Goal: Task Accomplishment & Management: Use online tool/utility

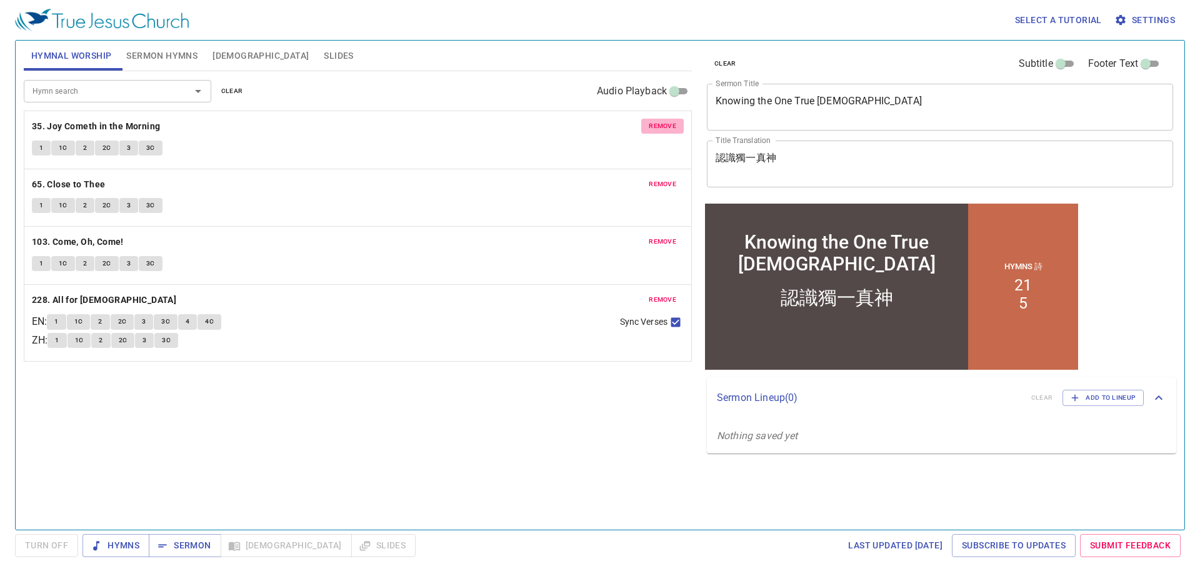
click at [662, 126] on span "remove" at bounding box center [662, 126] width 27 height 11
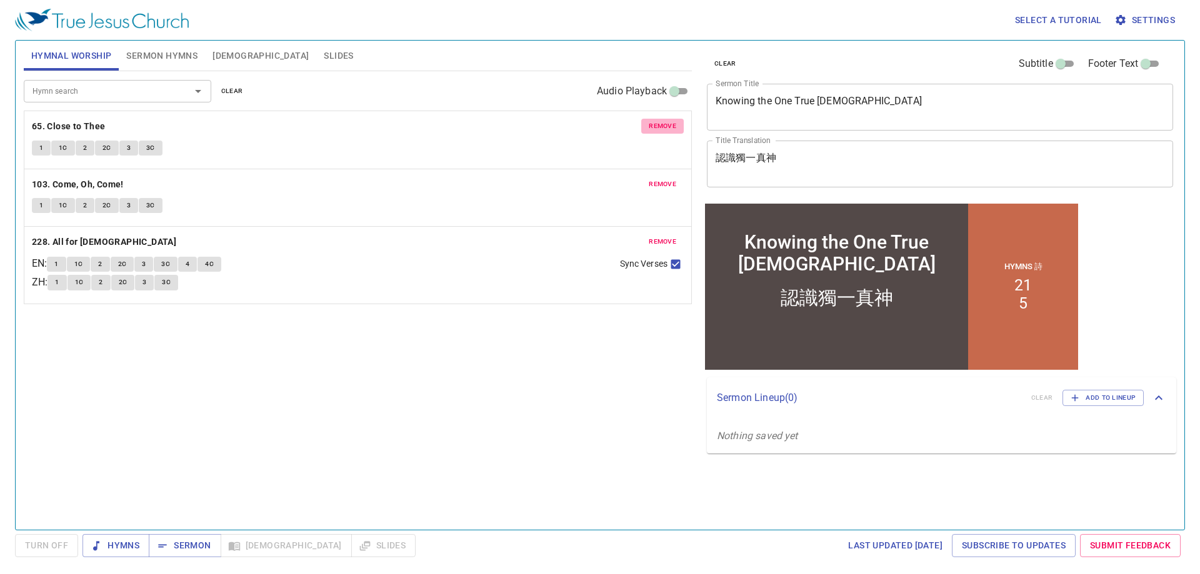
click at [662, 126] on span "remove" at bounding box center [662, 126] width 27 height 11
click at [662, 179] on span "remove" at bounding box center [662, 184] width 27 height 11
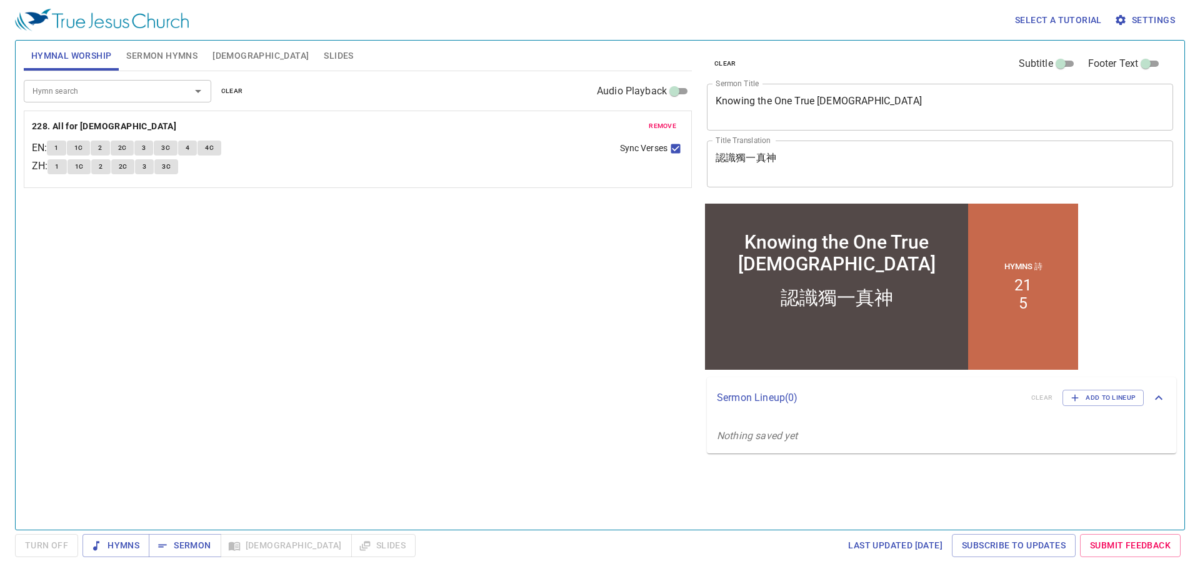
click at [662, 126] on span "remove" at bounding box center [662, 126] width 27 height 11
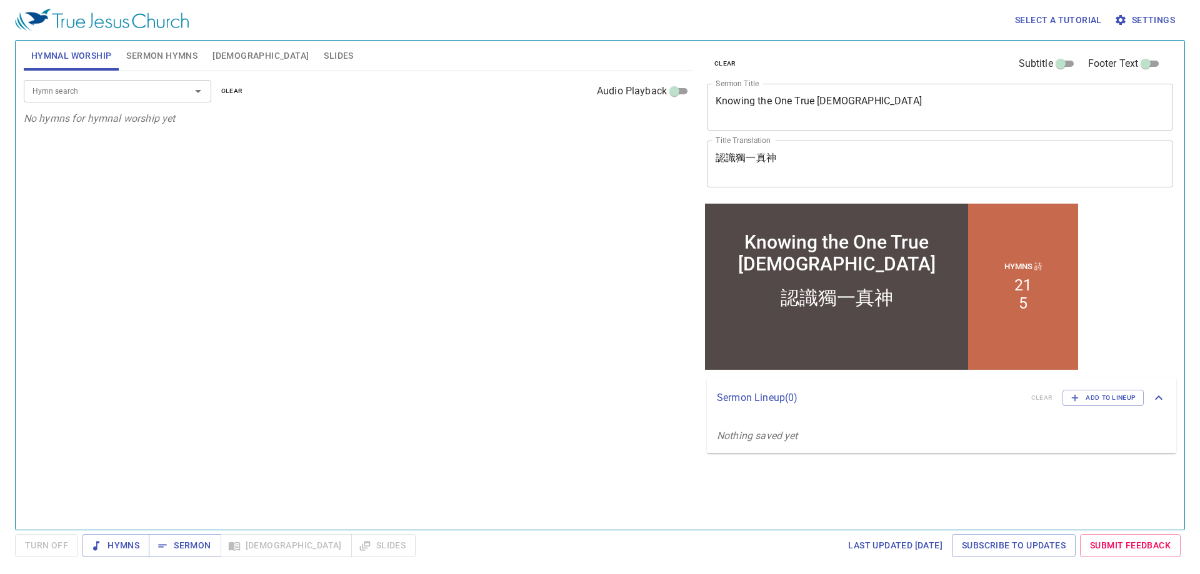
click at [180, 56] on span "Sermon Hymns" at bounding box center [161, 56] width 71 height 16
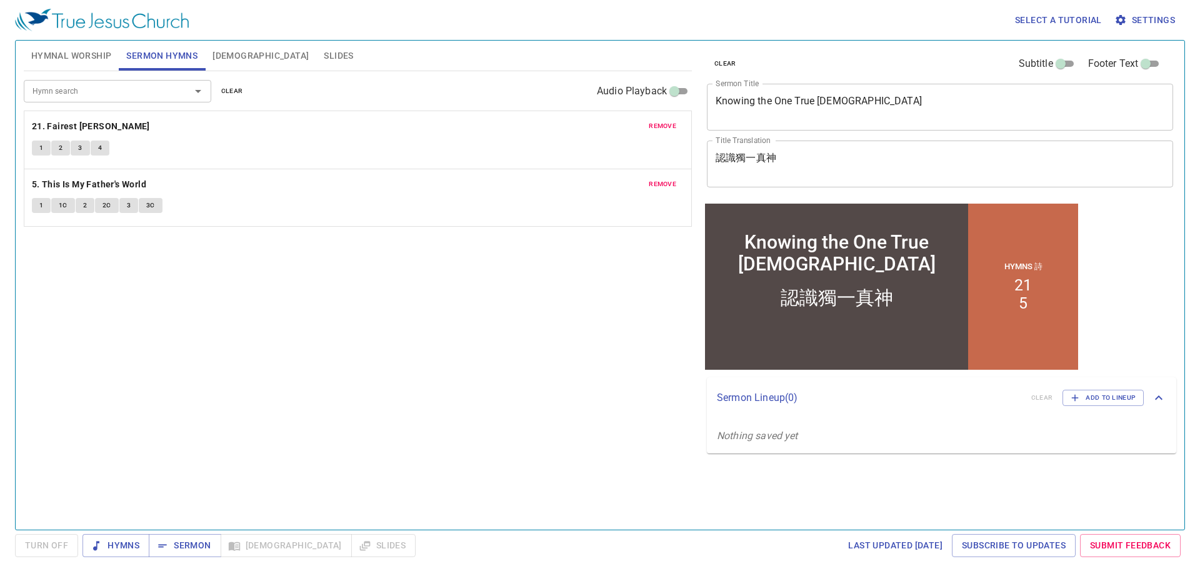
click at [649, 127] on span "remove" at bounding box center [662, 126] width 27 height 11
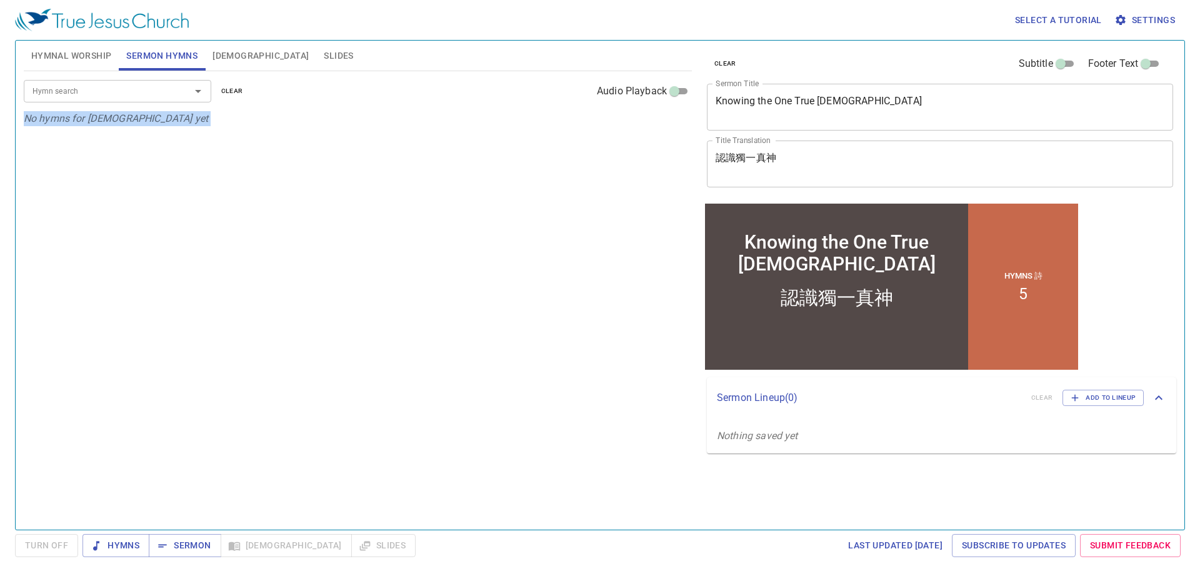
click at [649, 127] on div "Hymn search Hymn search clear Audio Playback No hymns for sermon yet" at bounding box center [358, 295] width 668 height 448
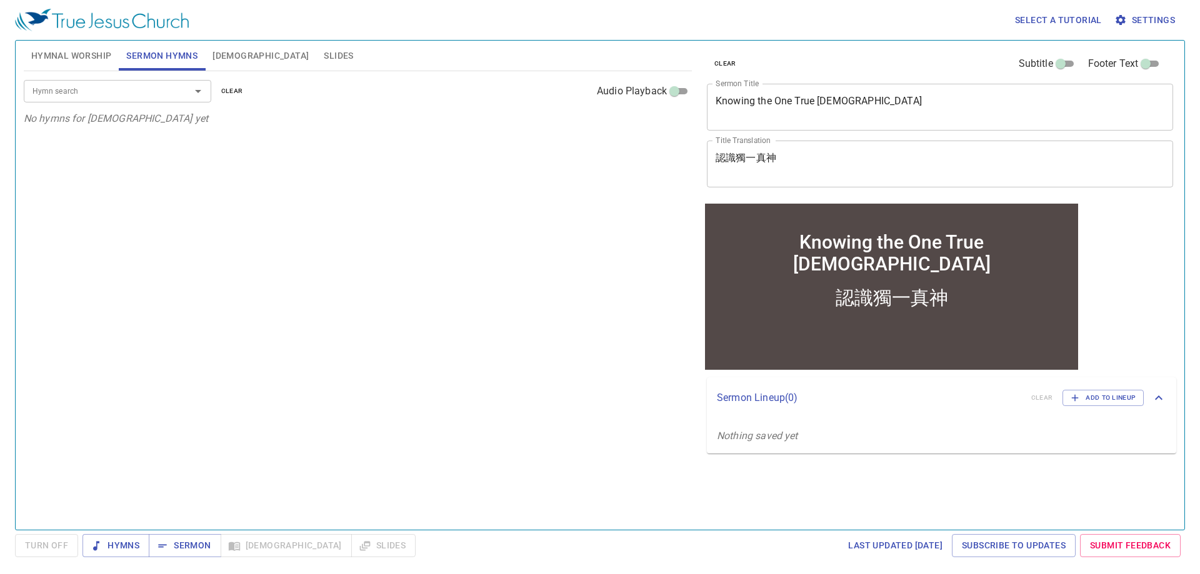
click at [862, 119] on div "Knowing the One True God x Sermon Title" at bounding box center [940, 107] width 466 height 47
drag, startPoint x: 862, startPoint y: 119, endPoint x: 725, endPoint y: 139, distance: 138.3
click at [725, 139] on div "clear Subtitle Footer Text Sermon Title Knowing the One True God x Sermon Title…" at bounding box center [939, 121] width 474 height 160
click at [906, 104] on textarea "Knowing the One True God" at bounding box center [939, 107] width 449 height 24
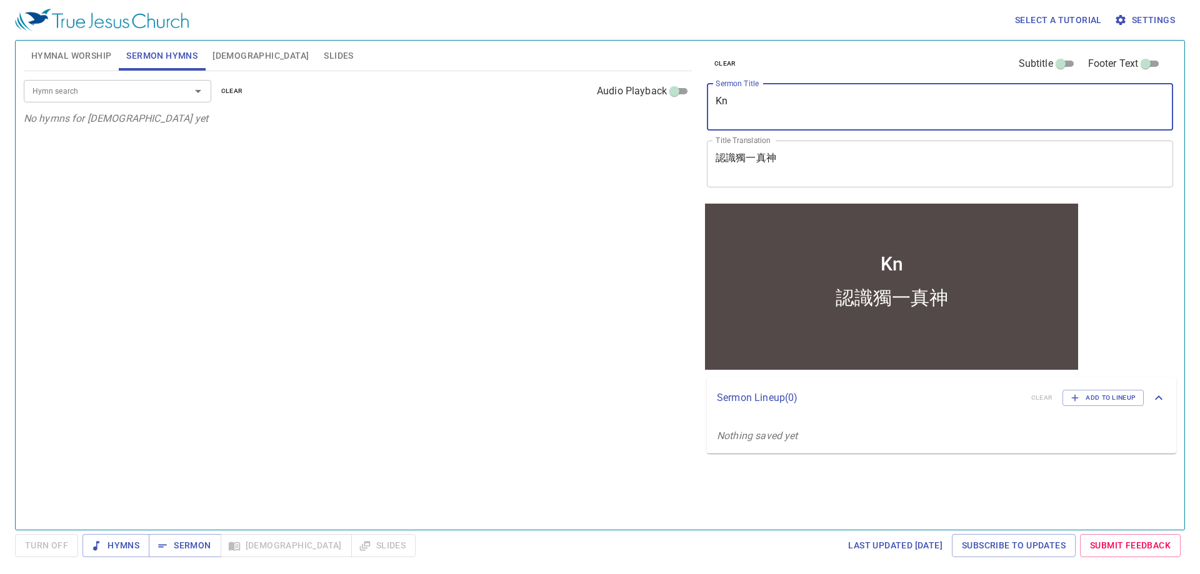
type textarea "K"
click at [875, 168] on textarea "認識獨一真神" at bounding box center [939, 164] width 449 height 24
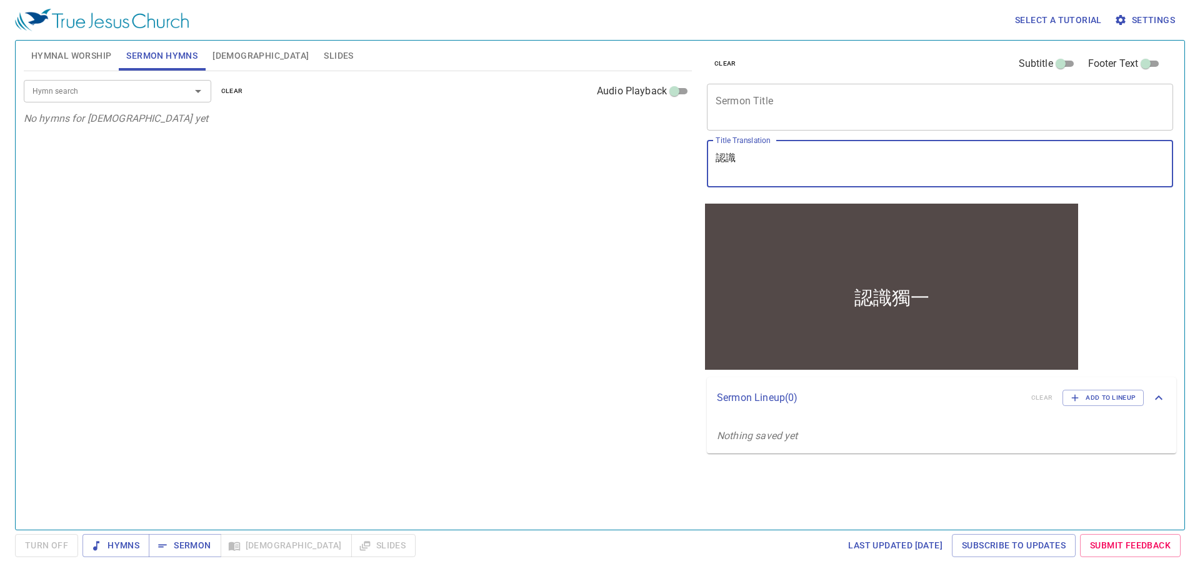
type textarea "認"
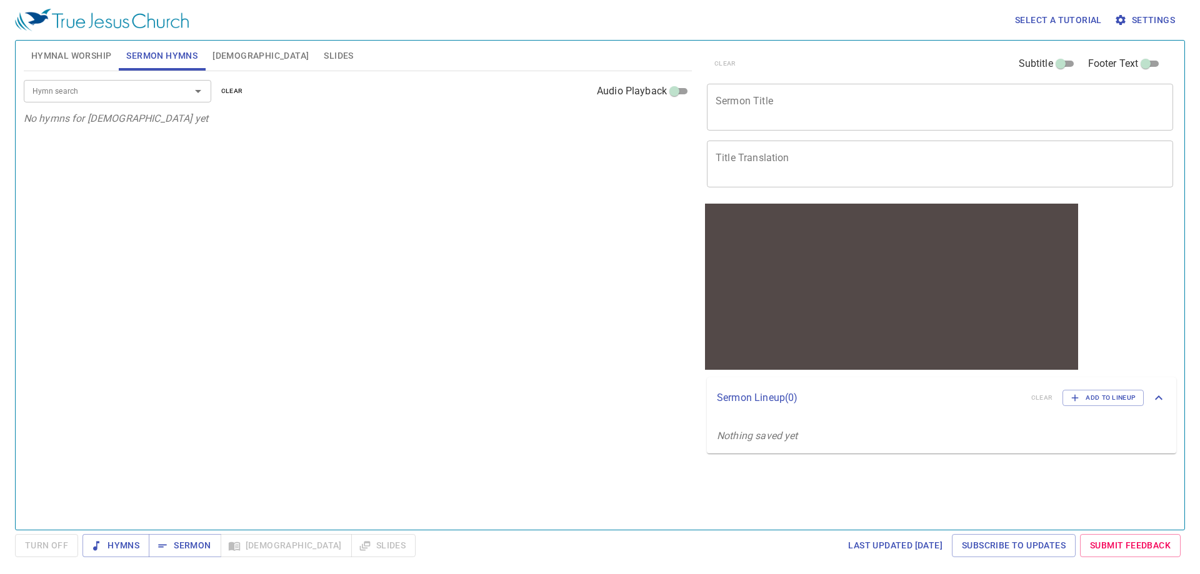
click at [572, 270] on div "Hymn search Hymn search clear Audio Playback No hymns for sermon yet" at bounding box center [358, 295] width 668 height 448
click at [128, 544] on span "Hymns" at bounding box center [115, 546] width 47 height 16
click at [393, 188] on div "Hymn search Hymn search clear Audio Playback No hymns for sermon yet" at bounding box center [358, 295] width 668 height 448
click at [241, 326] on div "Hymn search Hymn search clear Audio Playback No hymns for sermon yet" at bounding box center [358, 295] width 668 height 448
drag, startPoint x: 241, startPoint y: 326, endPoint x: 187, endPoint y: 331, distance: 54.0
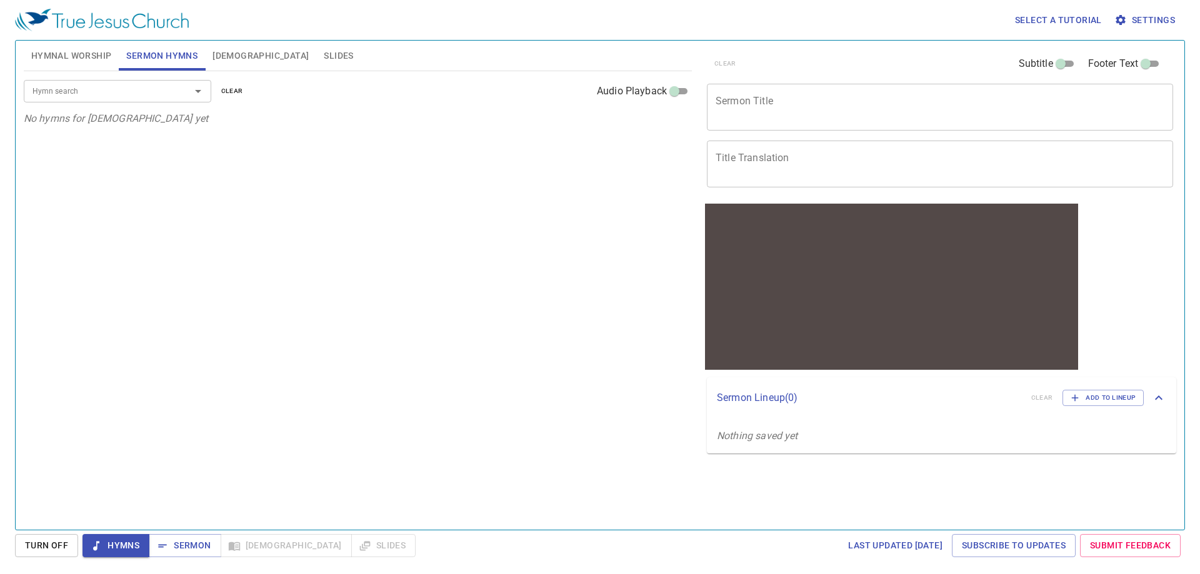
click at [187, 331] on div "Hymn search Hymn search clear Audio Playback No hymns for sermon yet" at bounding box center [358, 295] width 668 height 448
click at [319, 401] on div "Hymn search Hymn search clear Audio Playback No hymns for sermon yet" at bounding box center [358, 295] width 668 height 448
drag, startPoint x: 319, startPoint y: 401, endPoint x: 274, endPoint y: 386, distance: 46.8
click at [274, 386] on div "Hymn search Hymn search clear Audio Playback No hymns for sermon yet" at bounding box center [358, 295] width 668 height 448
click at [105, 56] on span "Hymnal Worship" at bounding box center [71, 56] width 81 height 16
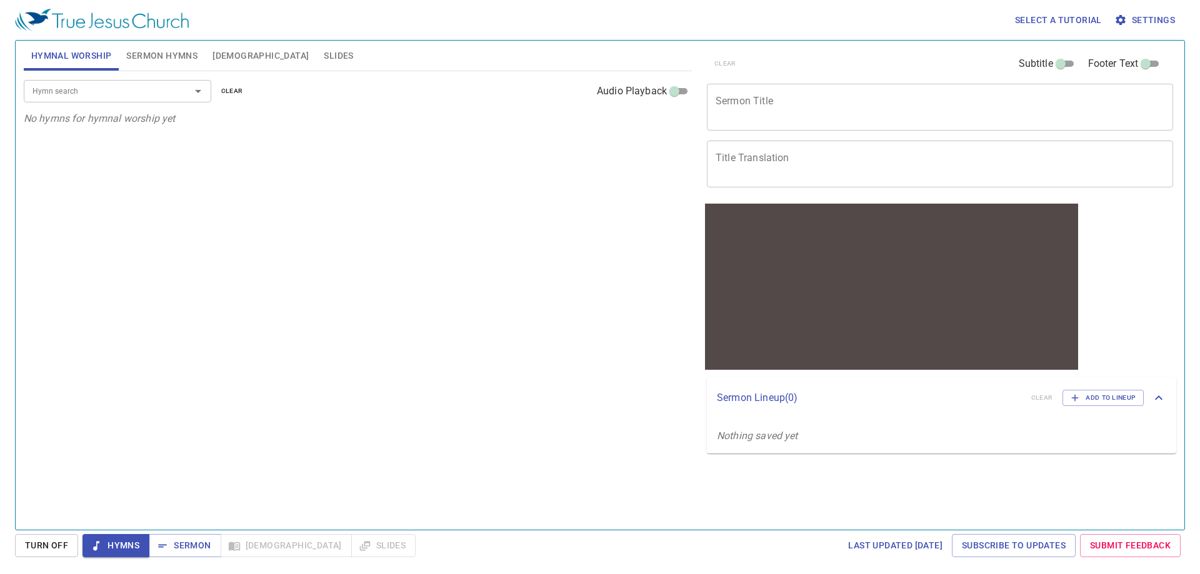
click at [108, 95] on input "Hymn search" at bounding box center [98, 91] width 143 height 14
click at [334, 262] on div "Hymn search Hymn search clear Audio Playback No hymns for hymnal worship yet" at bounding box center [358, 295] width 668 height 448
drag, startPoint x: 334, startPoint y: 262, endPoint x: 311, endPoint y: 271, distance: 25.1
click at [311, 271] on div "Hymn search Hymn search clear Audio Playback No hymns for hymnal worship yet" at bounding box center [358, 295] width 668 height 448
drag, startPoint x: 337, startPoint y: 317, endPoint x: 272, endPoint y: 345, distance: 70.0
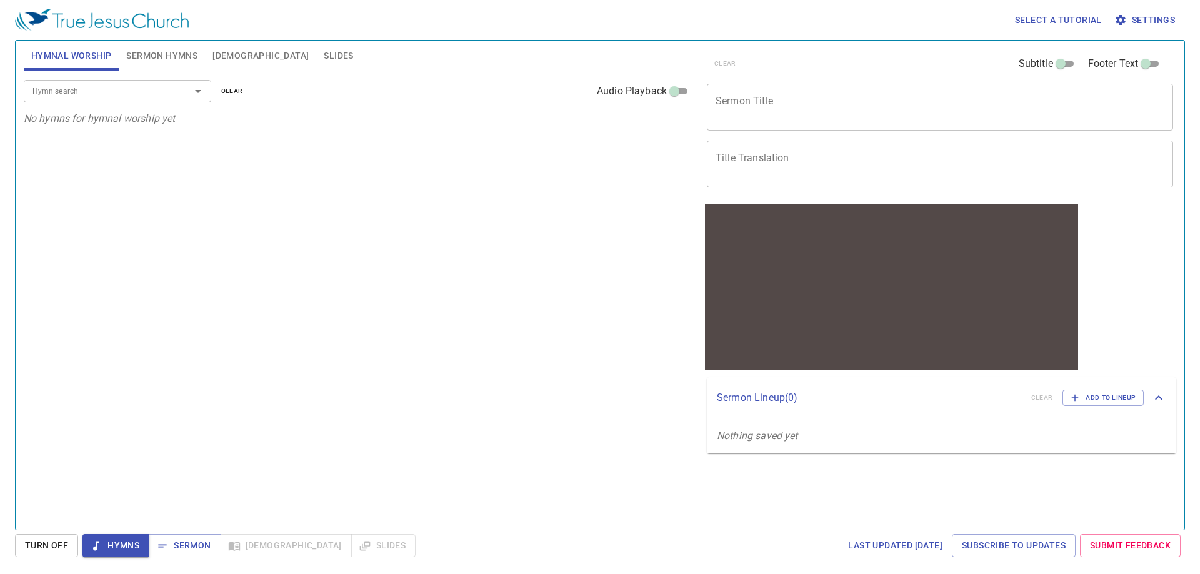
click at [272, 345] on div "Hymn search Hymn search clear Audio Playback No hymns for hymnal worship yet" at bounding box center [358, 295] width 668 height 448
click at [379, 225] on div "Hymn search Hymn search clear Audio Playback No hymns for hymnal worship yet" at bounding box center [358, 295] width 668 height 448
click at [164, 51] on span "Sermon Hymns" at bounding box center [161, 56] width 71 height 16
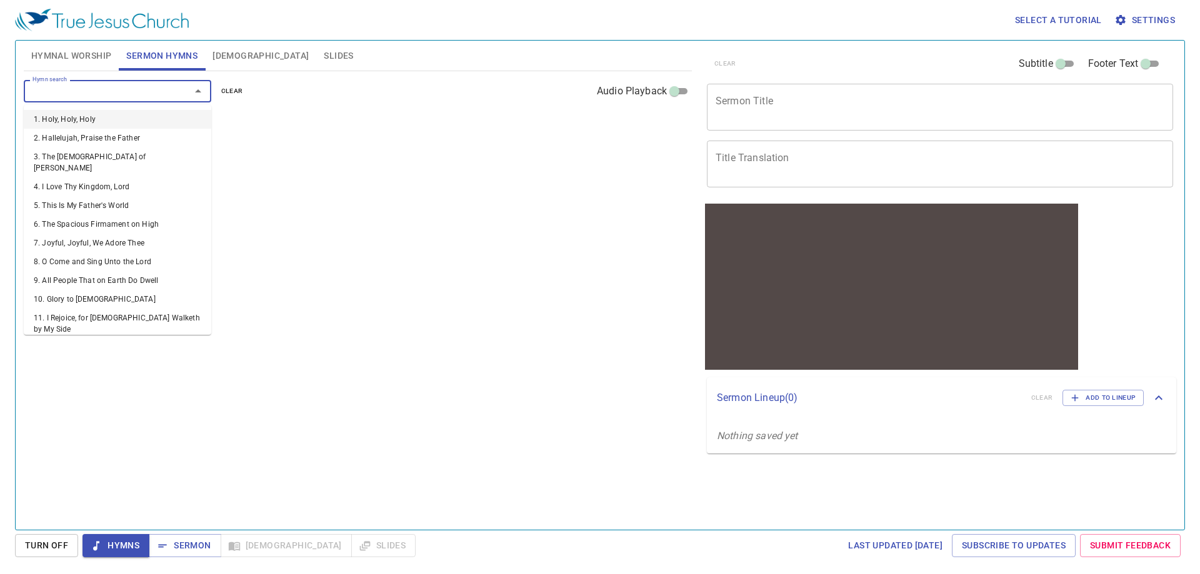
click at [87, 96] on input "Hymn search" at bounding box center [98, 91] width 143 height 14
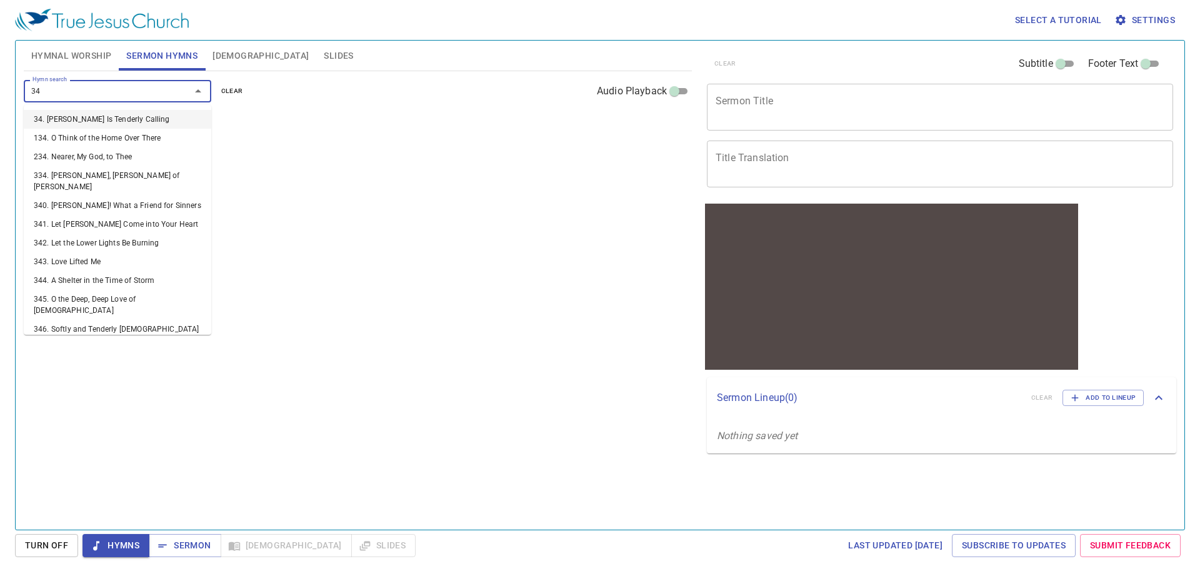
type input "346"
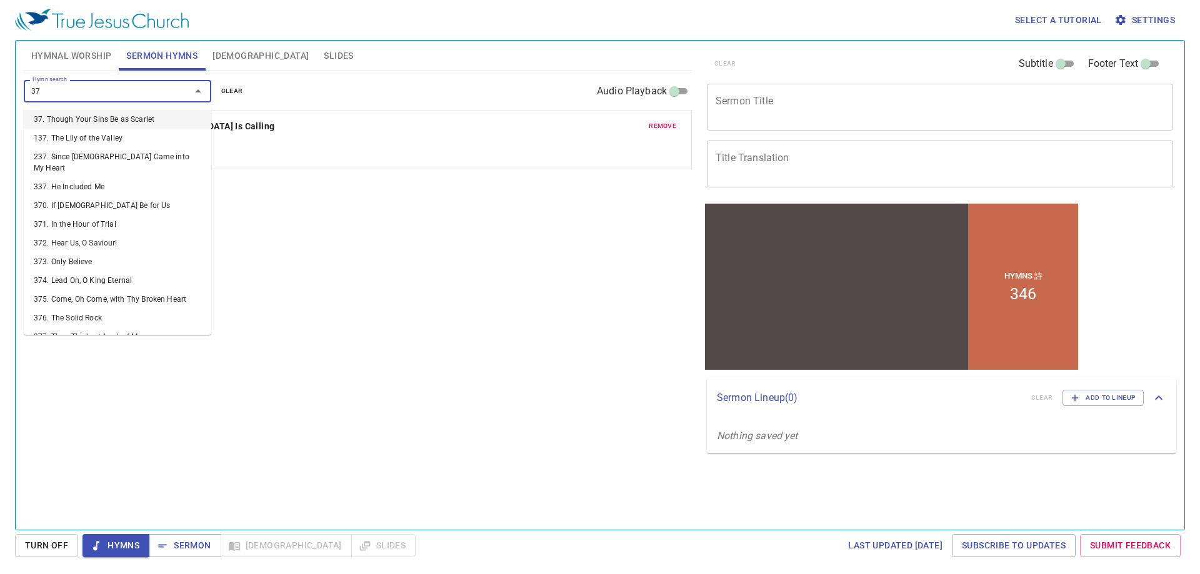
type input "379"
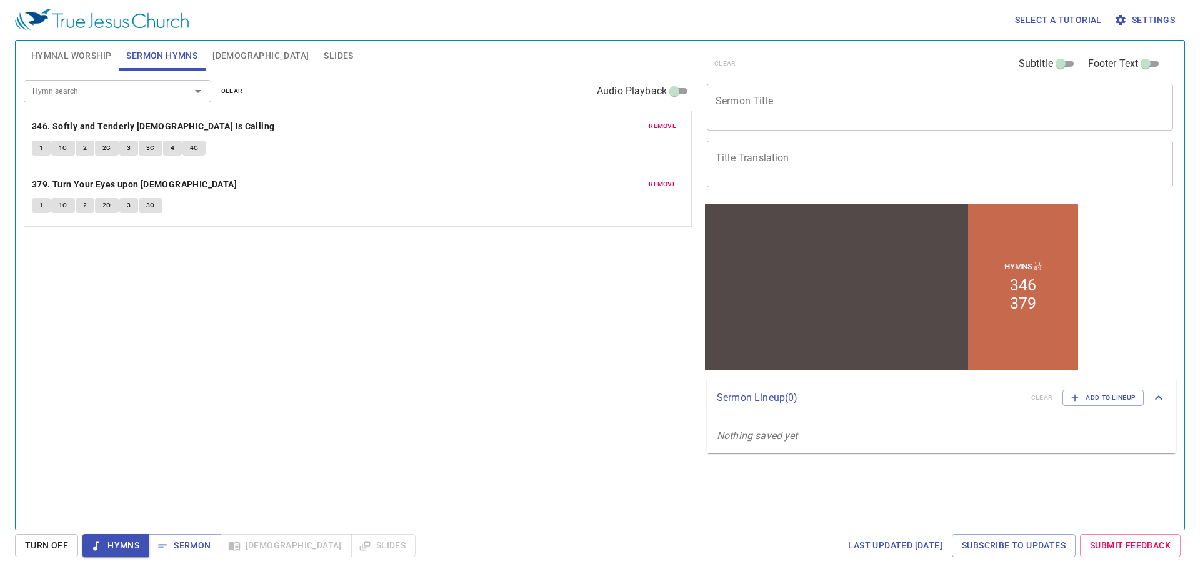
click at [346, 382] on div "Hymn search Hymn search clear Audio Playback remove 346. Softly and Tenderly [D…" at bounding box center [358, 295] width 668 height 448
drag, startPoint x: 346, startPoint y: 382, endPoint x: 214, endPoint y: 372, distance: 132.3
click at [214, 372] on div "Hymn search Hymn search clear Audio Playback remove 346. Softly and Tenderly [D…" at bounding box center [358, 295] width 668 height 448
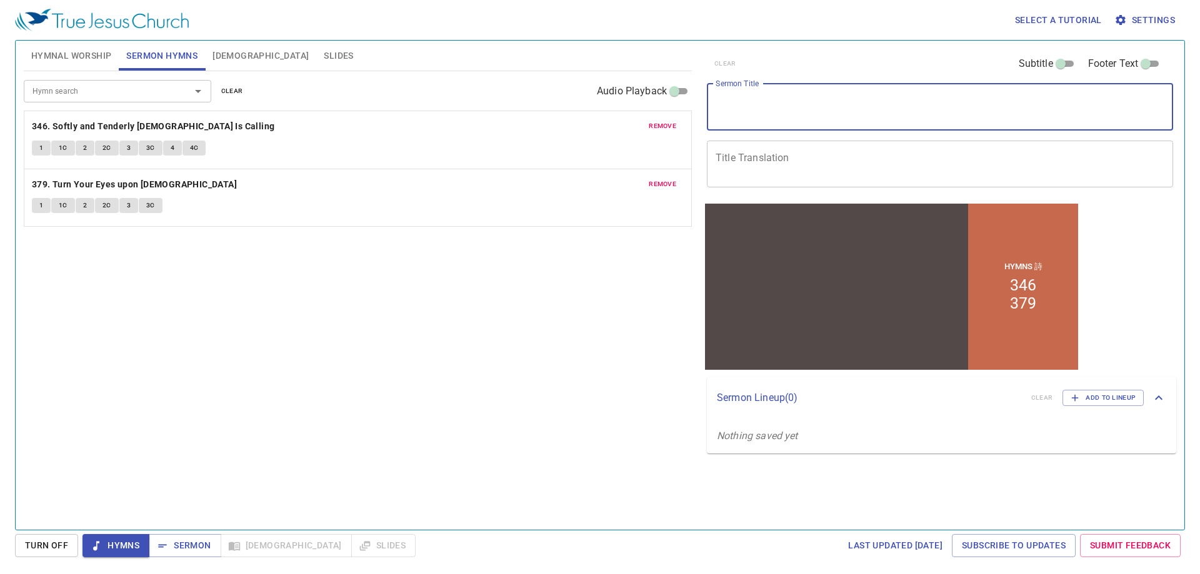
click at [722, 104] on textarea "Sermon Title" at bounding box center [939, 107] width 449 height 24
click at [599, 269] on div "Hymn search Hymn search clear Audio Playback remove 346. Softly and Tenderly [D…" at bounding box center [358, 295] width 668 height 448
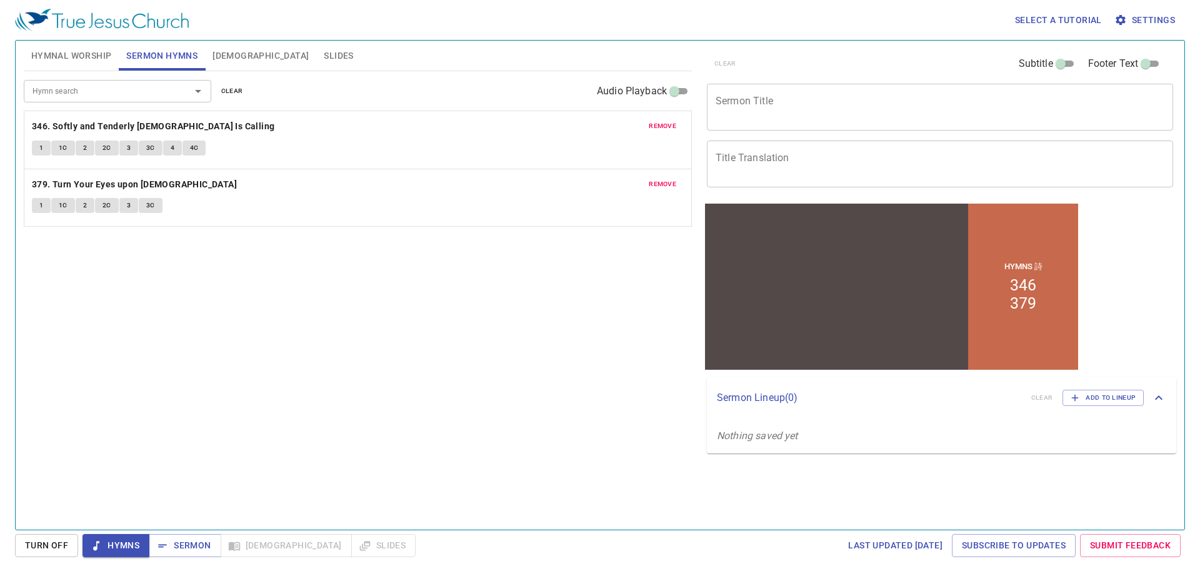
drag, startPoint x: 599, startPoint y: 269, endPoint x: 466, endPoint y: 297, distance: 136.6
click at [466, 297] on div "Hymn search Hymn search clear Audio Playback remove 346. Softly and Tenderly [D…" at bounding box center [358, 295] width 668 height 448
click at [807, 117] on textarea "Sermon Title" at bounding box center [939, 107] width 449 height 24
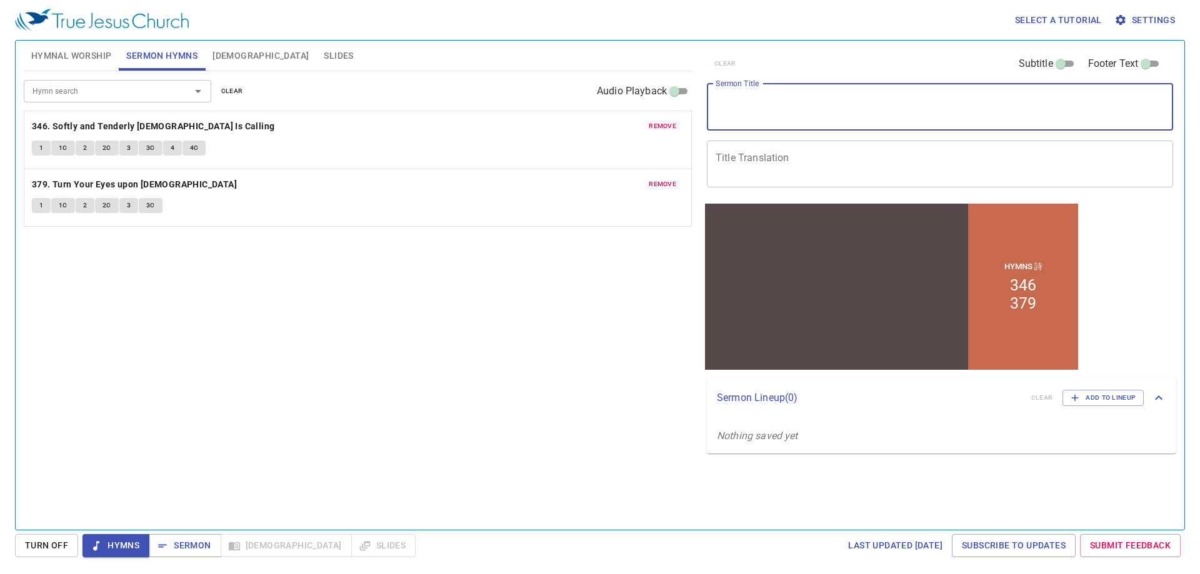
click at [517, 244] on div "Hymn search Hymn search clear Audio Playback remove 346. Softly and Tenderly [D…" at bounding box center [358, 295] width 668 height 448
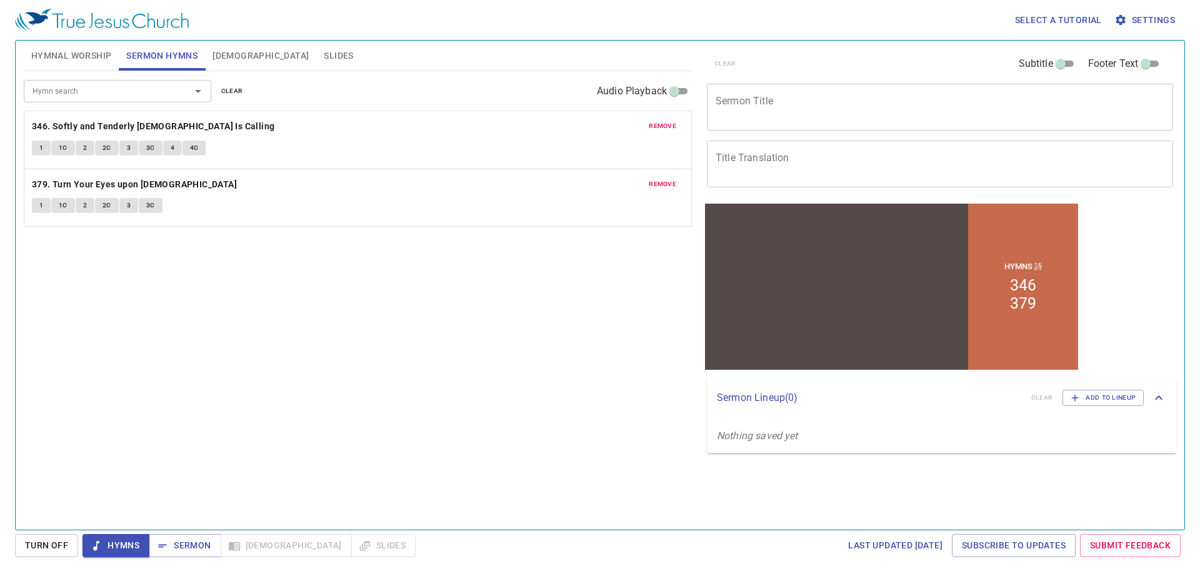
click at [397, 320] on div "Hymn search Hymn search clear Audio Playback remove 346. Softly and Tenderly [D…" at bounding box center [358, 295] width 668 height 448
drag, startPoint x: 397, startPoint y: 320, endPoint x: 323, endPoint y: 359, distance: 83.3
click at [323, 359] on div "Hymn search Hymn search clear Audio Playback remove 346. Softly and Tenderly [D…" at bounding box center [358, 295] width 668 height 448
click at [759, 107] on textarea "Sermon Title" at bounding box center [939, 107] width 449 height 24
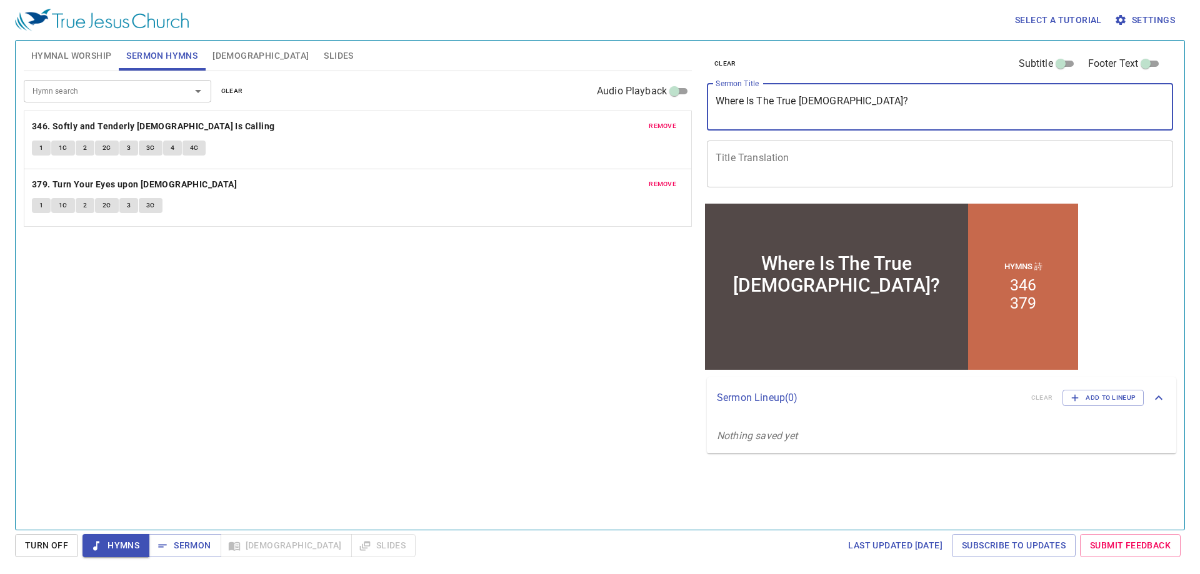
type textarea "Where Is The True [DEMOGRAPHIC_DATA]?"
click at [820, 163] on textarea "Title Translation" at bounding box center [939, 164] width 449 height 24
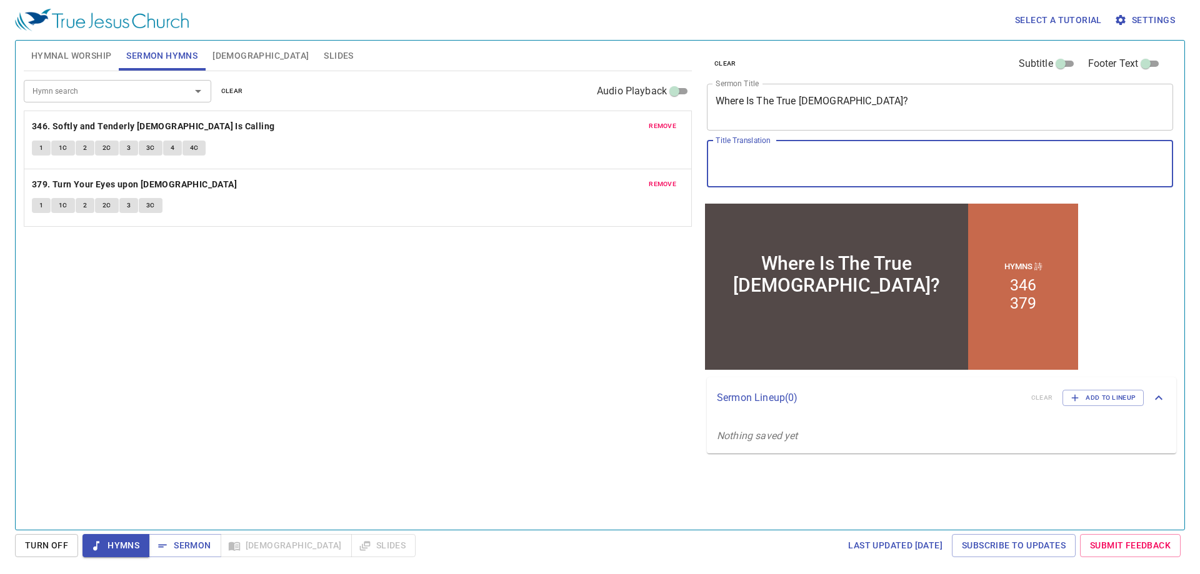
click at [789, 173] on textarea "Title Translation" at bounding box center [939, 164] width 449 height 24
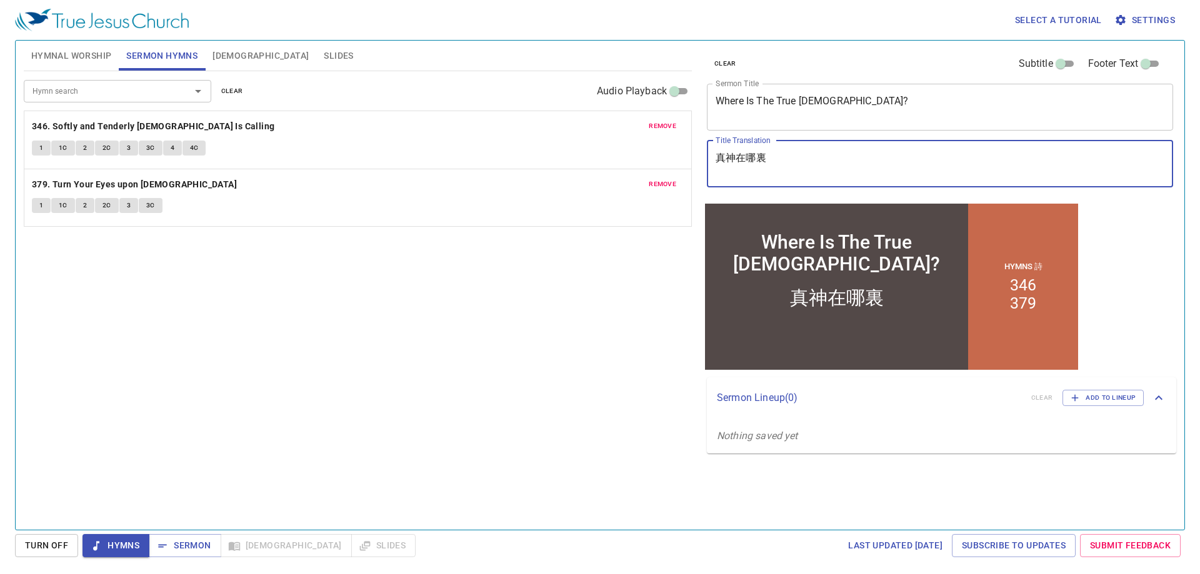
drag, startPoint x: 772, startPoint y: 159, endPoint x: 703, endPoint y: 188, distance: 75.1
click at [703, 188] on div "clear Subtitle Footer Text Sermon Title Where Is The True God? x Sermon Title T…" at bounding box center [939, 121] width 474 height 160
type textarea "真神在哪裏"
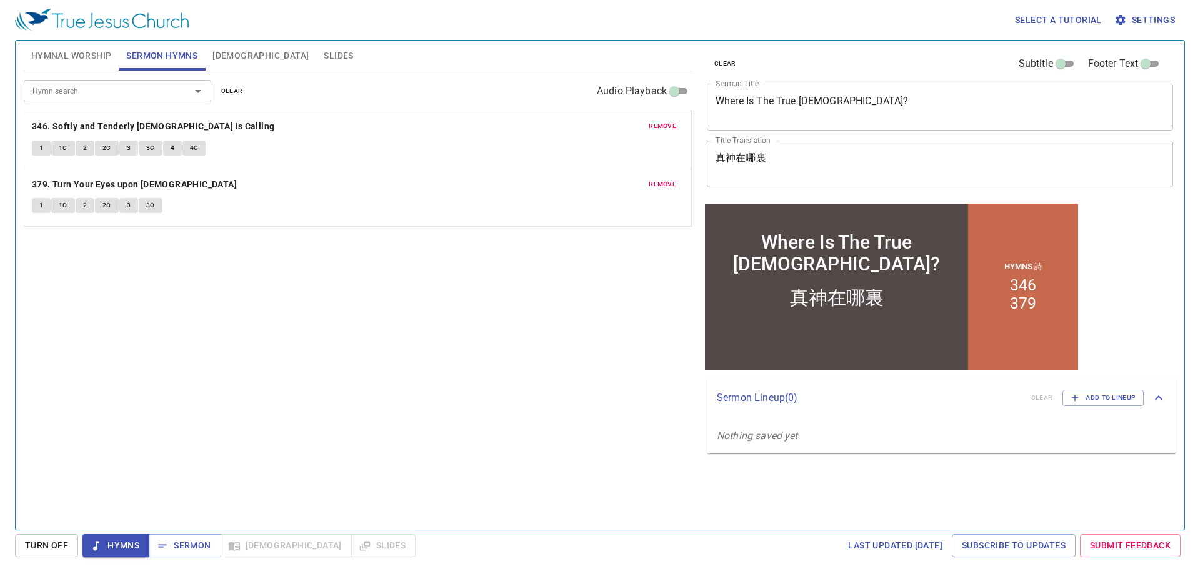
click at [448, 291] on div "Hymn search Hymn search clear Audio Playback remove 346. Softly and Tenderly [D…" at bounding box center [358, 295] width 668 height 448
click at [87, 63] on span "Hymnal Worship" at bounding box center [71, 56] width 81 height 16
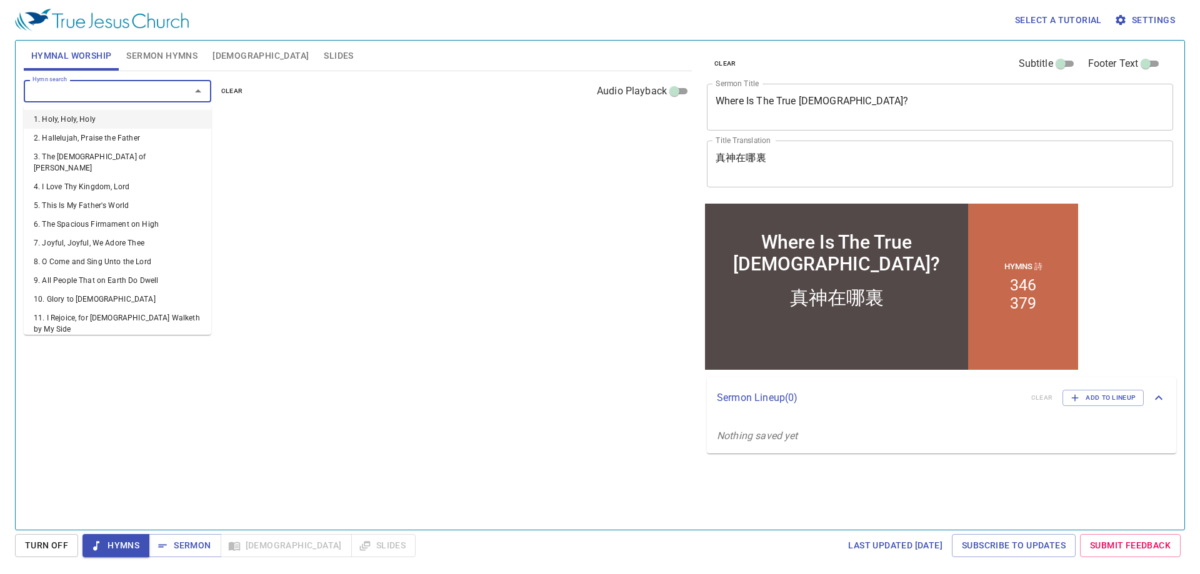
click at [79, 93] on input "Hymn search" at bounding box center [98, 91] width 143 height 14
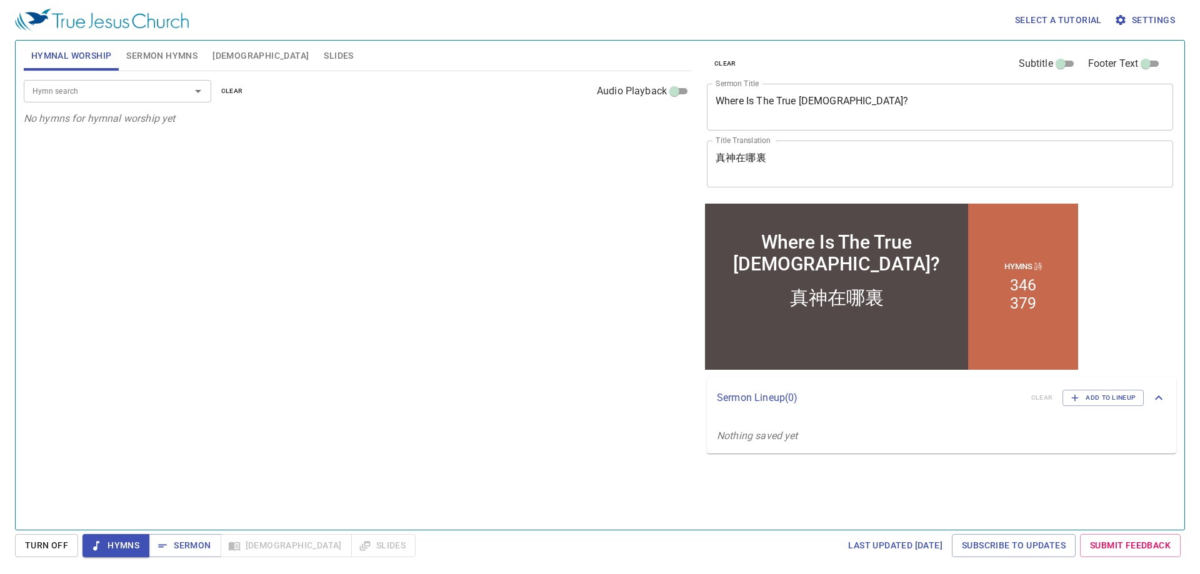
click at [454, 291] on div "Hymn search Hymn search clear Audio Playback No hymns for hymnal worship yet" at bounding box center [358, 295] width 668 height 448
drag, startPoint x: 454, startPoint y: 291, endPoint x: 305, endPoint y: 289, distance: 149.4
click at [305, 289] on div "Hymn search Hymn search clear Audio Playback No hymns for hymnal worship yet" at bounding box center [358, 295] width 668 height 448
click at [139, 94] on input "Hymn search" at bounding box center [98, 91] width 143 height 14
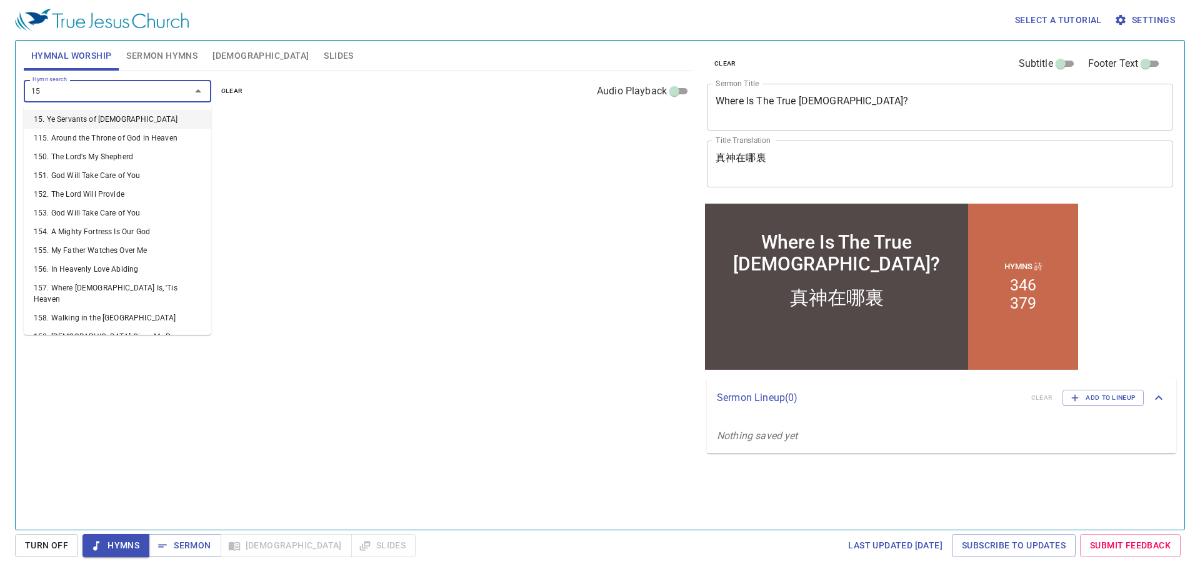
type input "157"
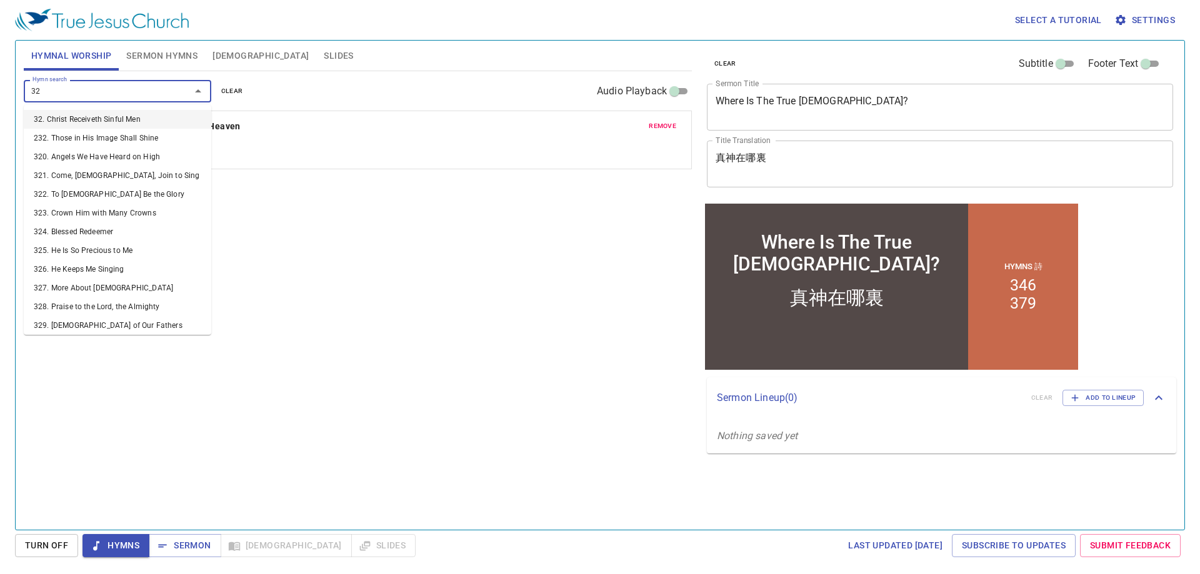
type input "327"
type input "455"
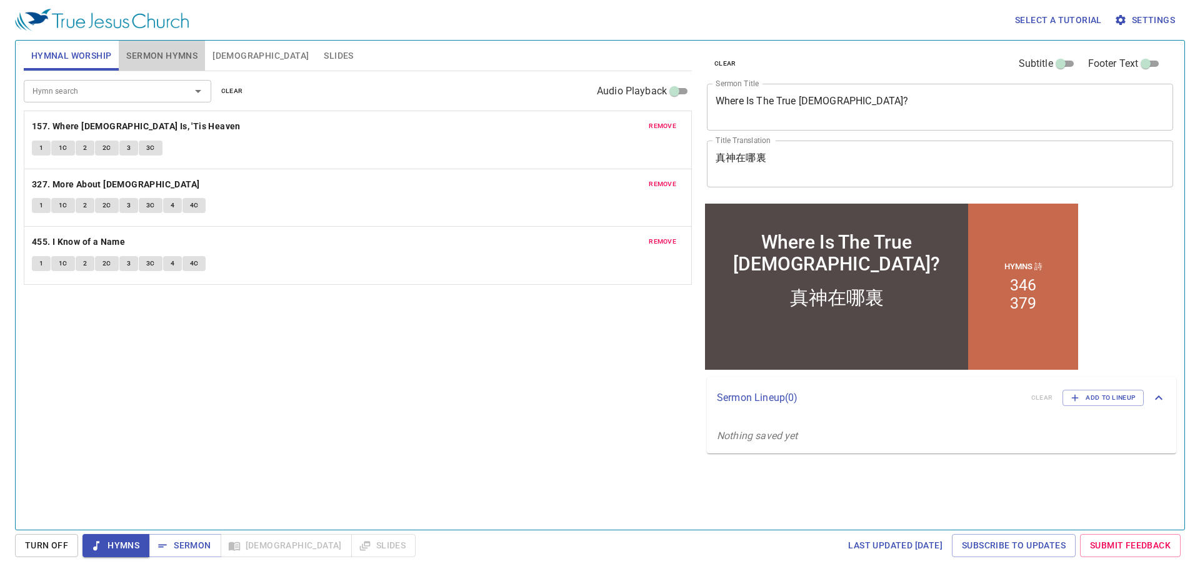
click at [164, 49] on span "Sermon Hymns" at bounding box center [161, 56] width 71 height 16
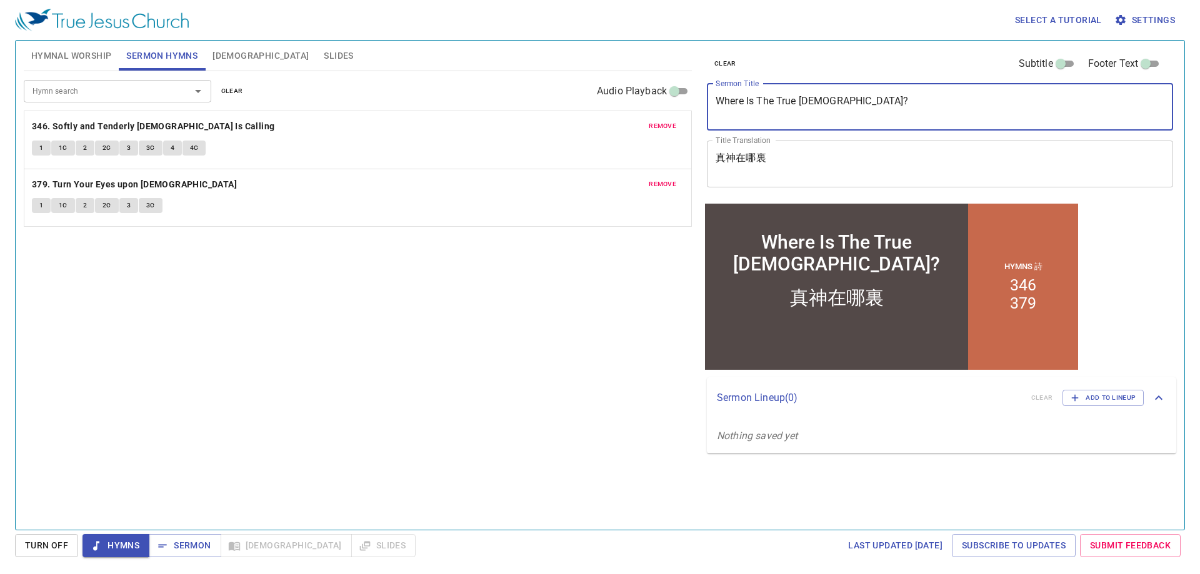
drag, startPoint x: 829, startPoint y: 99, endPoint x: 644, endPoint y: 104, distance: 184.4
click at [644, 104] on div "Hymnal Worship Sermon Hymns Bible Slides Hymn search Hymn search clear Audio Pl…" at bounding box center [600, 280] width 1162 height 489
click at [853, 161] on textarea "真神在哪裏" at bounding box center [939, 164] width 449 height 24
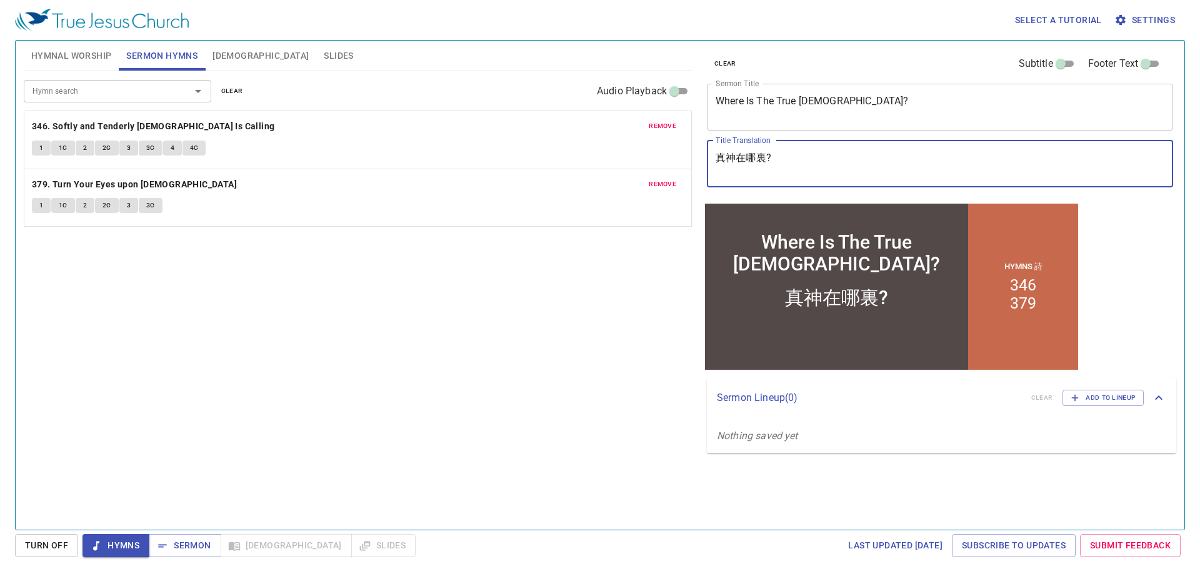
type textarea "真神在哪裏?"
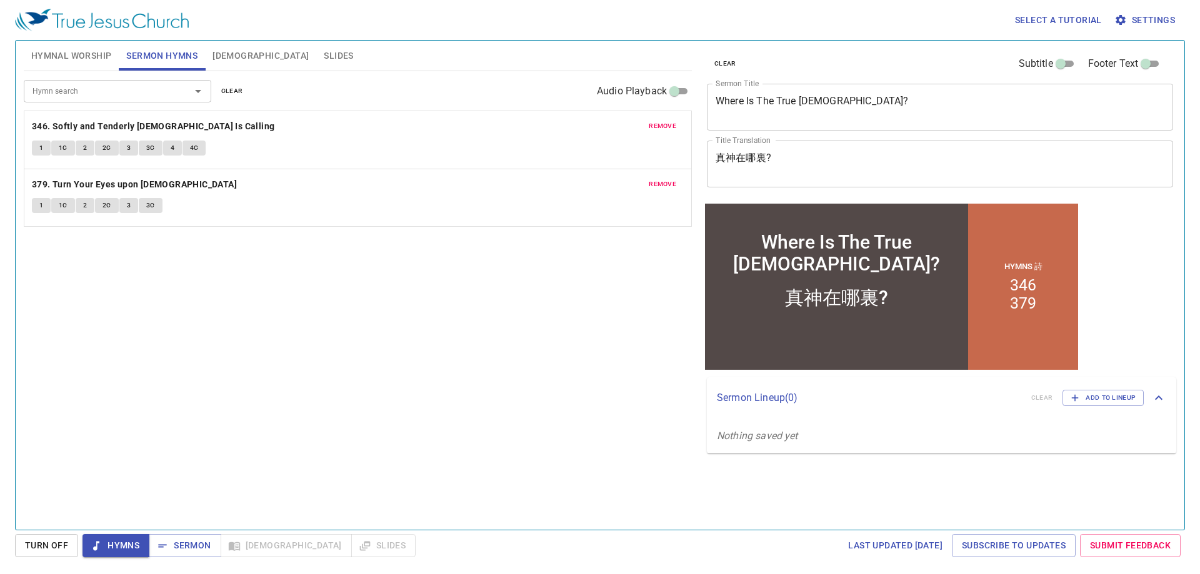
click at [523, 309] on div "Hymn search Hymn search clear Audio Playback remove 346. Softly and Tenderly Je…" at bounding box center [358, 295] width 668 height 448
click at [373, 296] on div "Hymn search Hymn search clear Audio Playback remove 346. Softly and Tenderly Je…" at bounding box center [358, 295] width 668 height 448
drag, startPoint x: 388, startPoint y: 284, endPoint x: 363, endPoint y: 297, distance: 28.2
click at [363, 297] on div "Hymn search Hymn search clear Audio Playback remove 346. Softly and Tenderly Je…" at bounding box center [358, 295] width 668 height 448
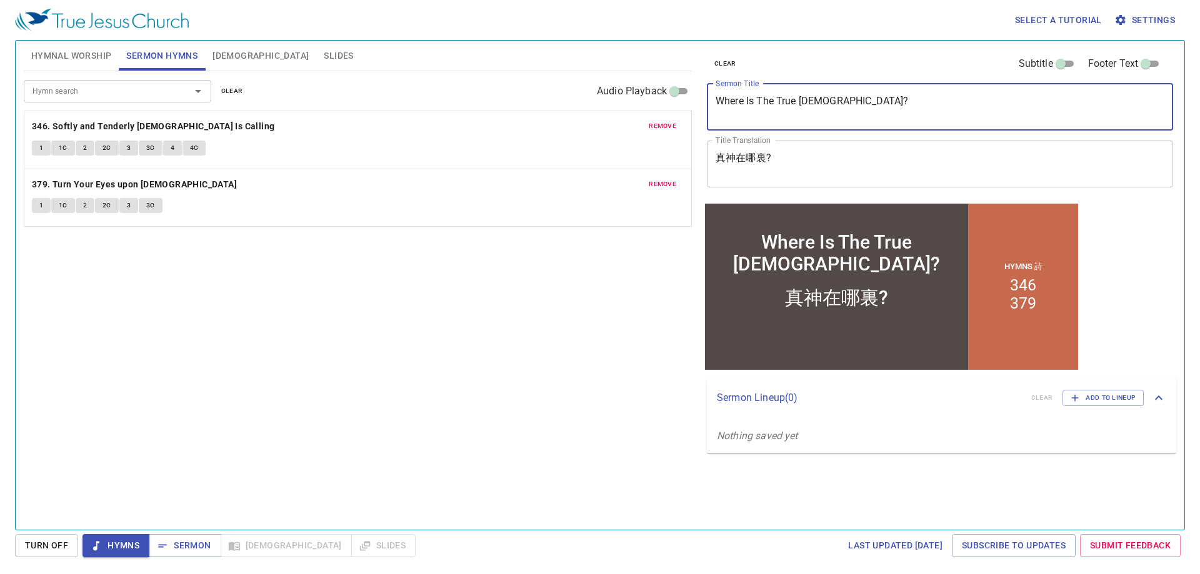
drag, startPoint x: 857, startPoint y: 100, endPoint x: 602, endPoint y: 119, distance: 255.6
click at [602, 119] on div "Hymnal Worship Sermon Hymns Bible Slides Hymn search Hymn search clear Audio Pl…" at bounding box center [600, 280] width 1162 height 489
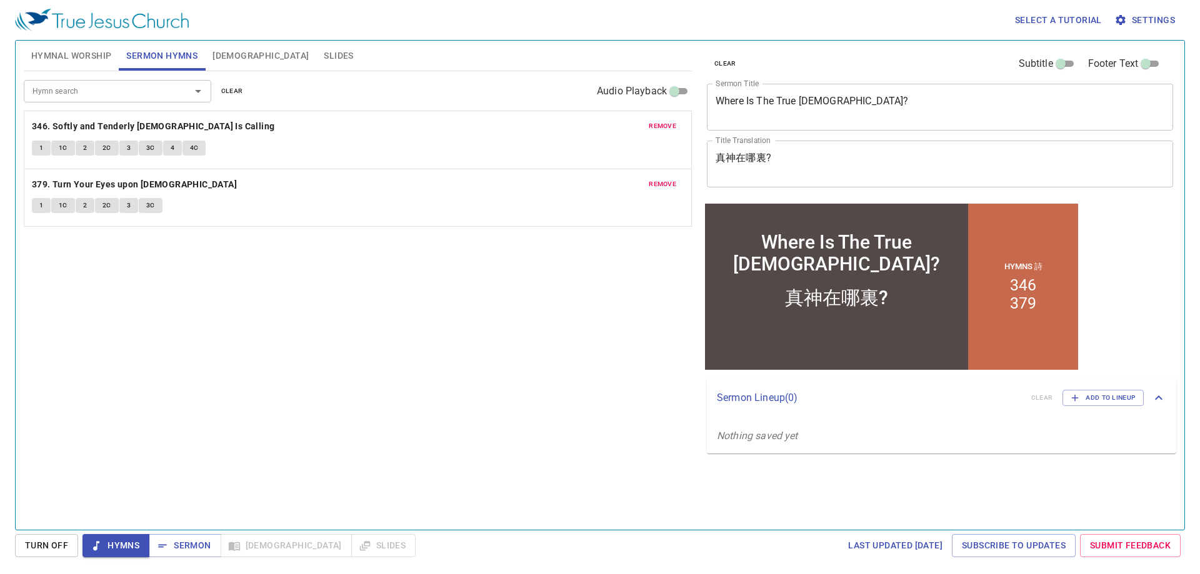
drag, startPoint x: 807, startPoint y: 147, endPoint x: 785, endPoint y: 156, distance: 23.3
click at [785, 156] on div "真神在哪裏? x Title Translation" at bounding box center [940, 164] width 466 height 47
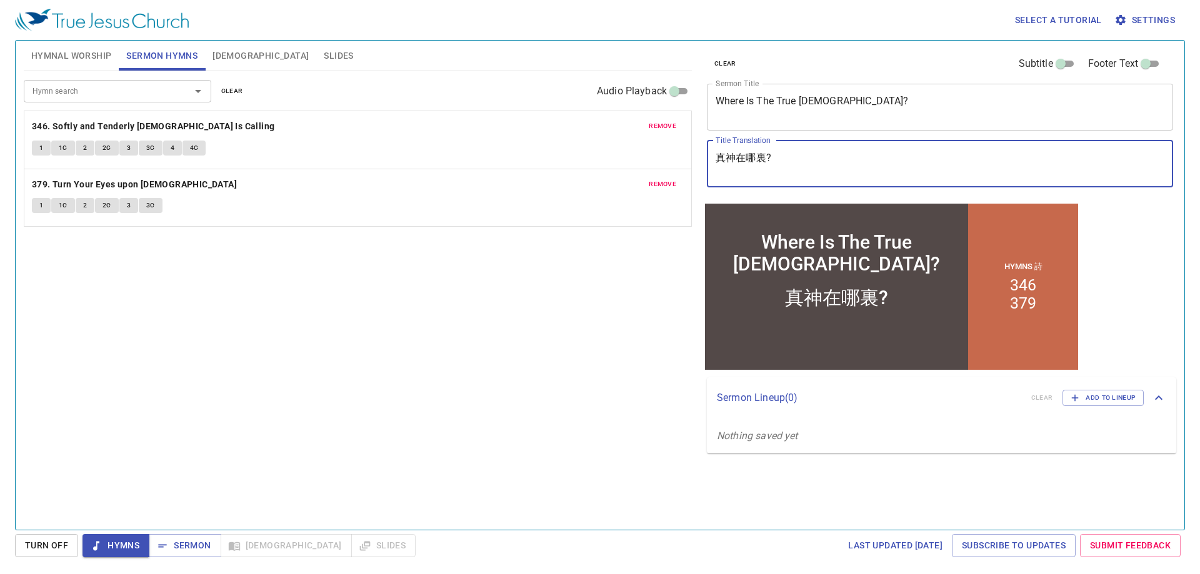
drag, startPoint x: 785, startPoint y: 156, endPoint x: 671, endPoint y: 159, distance: 114.4
click at [671, 159] on div "Hymnal Worship Sermon Hymns [DEMOGRAPHIC_DATA] Slides Hymn search Hymn search c…" at bounding box center [600, 280] width 1162 height 489
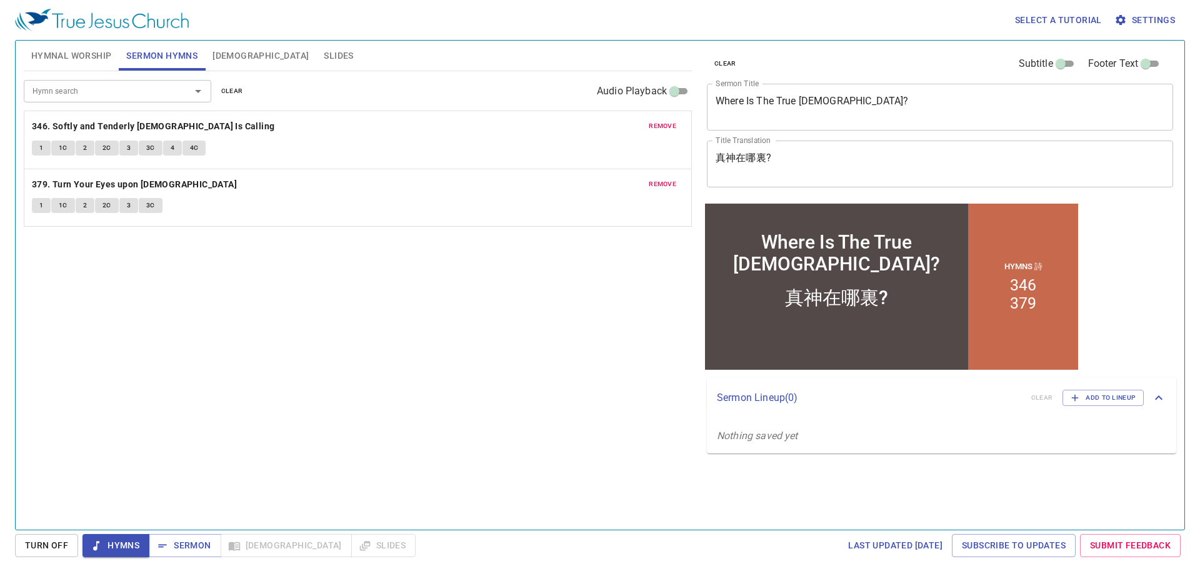
drag, startPoint x: 335, startPoint y: 396, endPoint x: 299, endPoint y: 383, distance: 37.7
click at [299, 383] on div "Hymn search Hymn search clear Audio Playback remove 346. Softly and Tenderly [D…" at bounding box center [358, 295] width 668 height 448
drag, startPoint x: 297, startPoint y: 301, endPoint x: 241, endPoint y: 339, distance: 68.3
click at [241, 339] on div "Hymn search Hymn search clear Audio Playback remove 346. Softly and Tenderly [D…" at bounding box center [358, 295] width 668 height 448
click at [91, 63] on span "Hymnal Worship" at bounding box center [71, 56] width 81 height 16
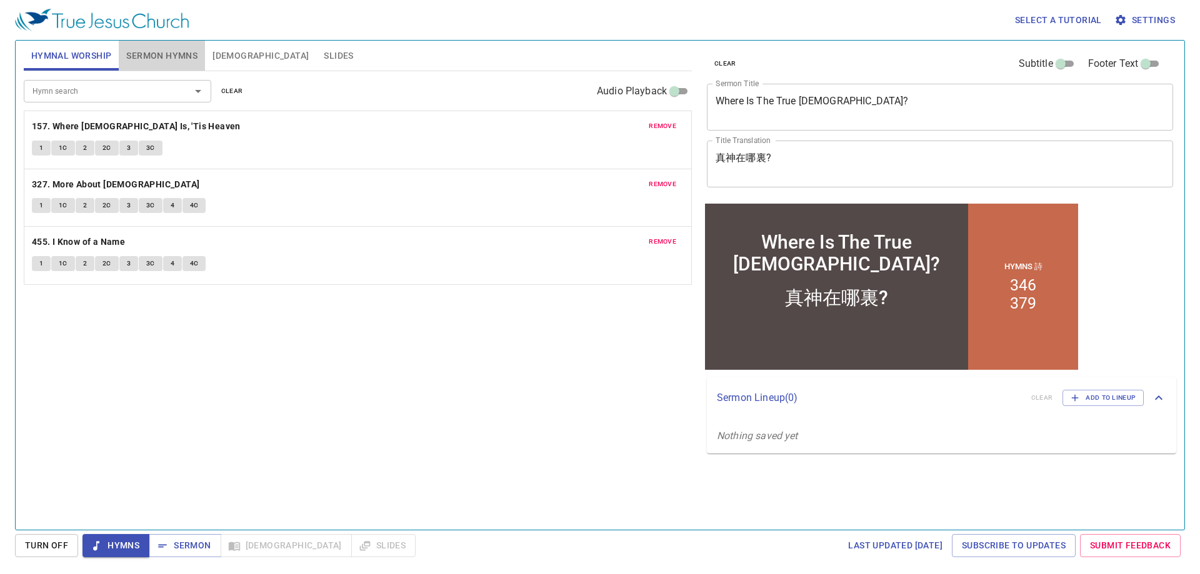
click at [193, 59] on span "Sermon Hymns" at bounding box center [161, 56] width 71 height 16
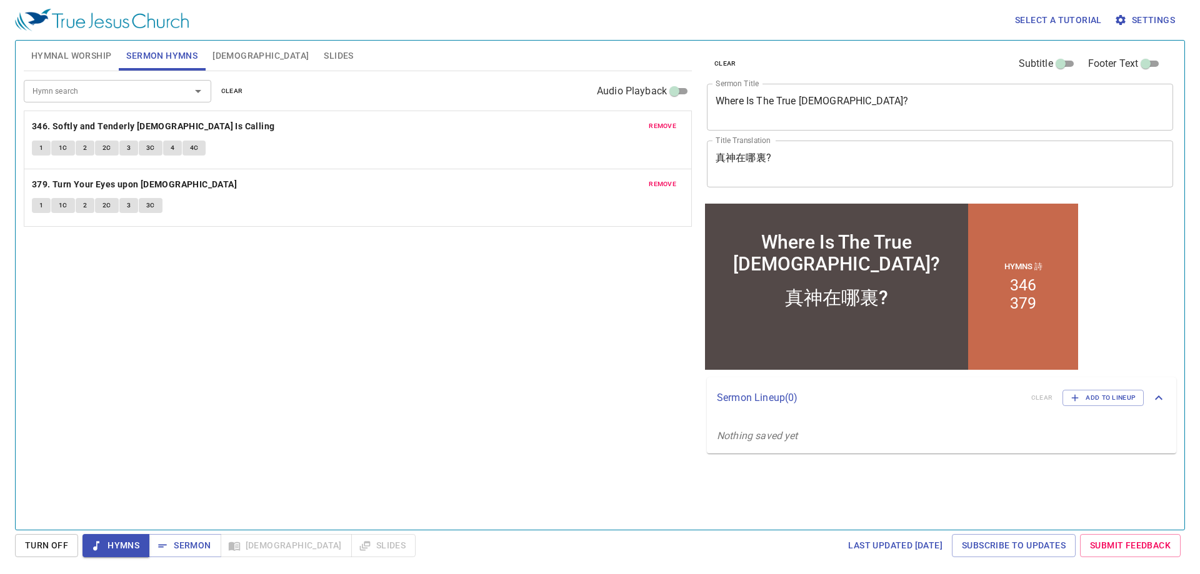
click at [246, 372] on div "Hymn search Hymn search clear Audio Playback remove 346. Softly and Tenderly Je…" at bounding box center [358, 295] width 668 height 448
drag, startPoint x: 246, startPoint y: 372, endPoint x: 162, endPoint y: 385, distance: 84.8
click at [162, 385] on div "Hymn search Hymn search clear Audio Playback remove 346. Softly and Tenderly Je…" at bounding box center [358, 295] width 668 height 448
click at [324, 339] on div "Hymn search Hymn search clear Audio Playback remove 346. Softly and Tenderly Je…" at bounding box center [358, 295] width 668 height 448
drag, startPoint x: 56, startPoint y: 51, endPoint x: 102, endPoint y: 104, distance: 70.0
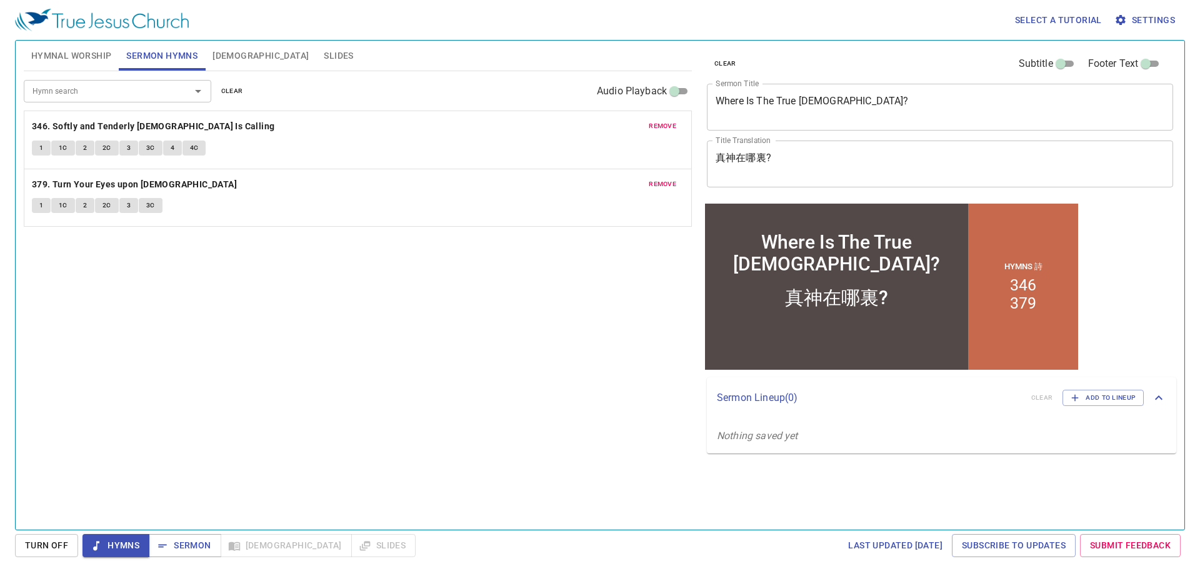
click at [57, 51] on span "Hymnal Worship" at bounding box center [71, 56] width 81 height 16
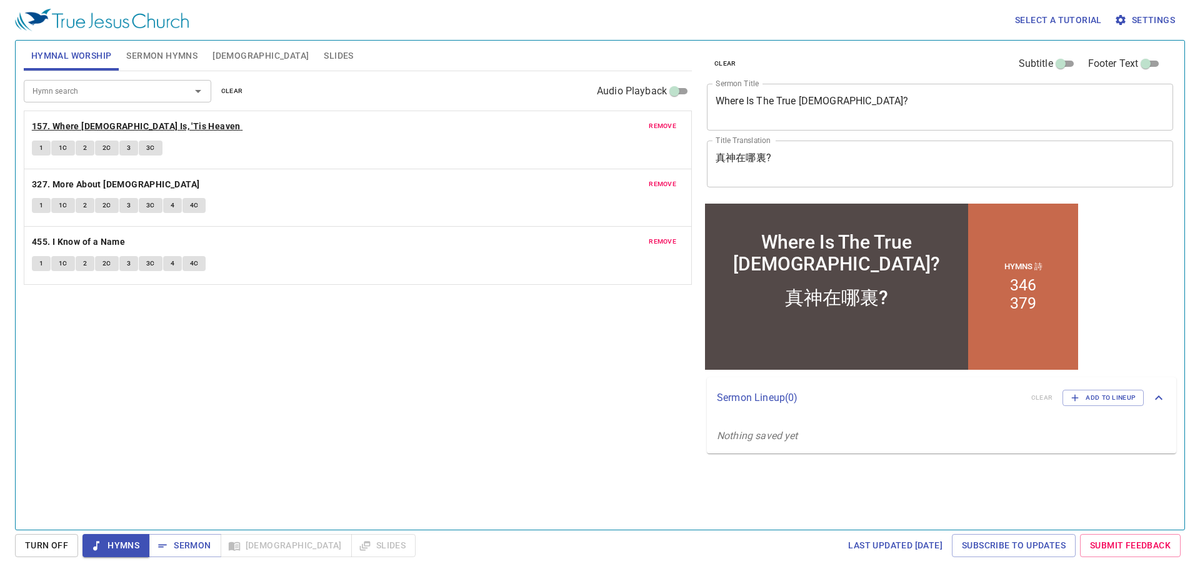
click at [132, 122] on b "157. Where [DEMOGRAPHIC_DATA] Is, 'Tis Heaven" at bounding box center [136, 127] width 209 height 16
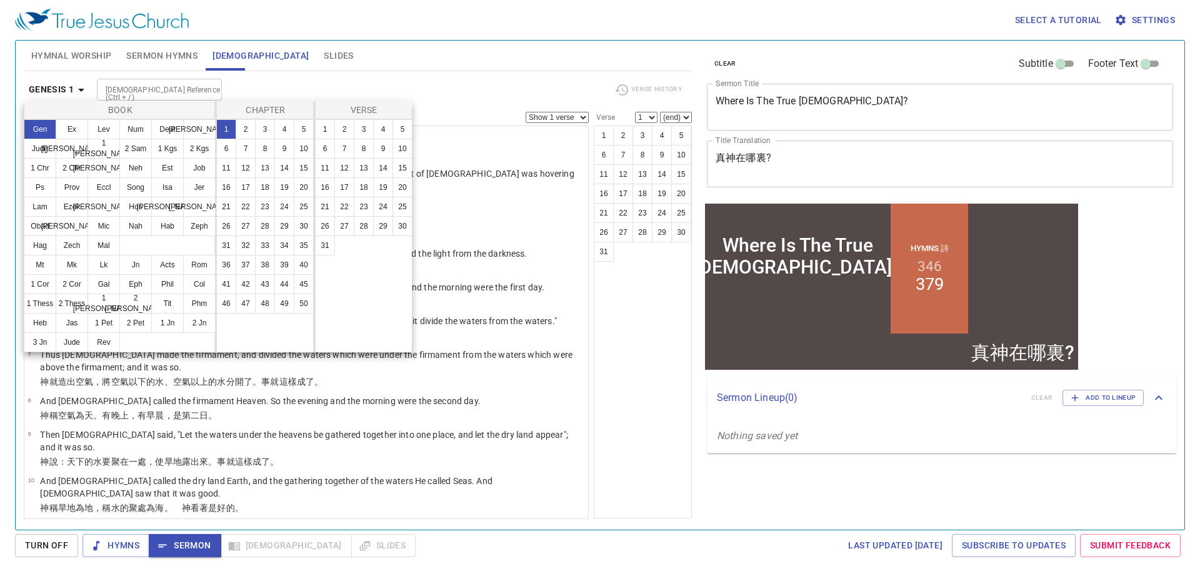
click at [174, 240] on ul "Gen Ex Lev Num Deut Josh Judg Ruth 1 Sam 2 Sam 1 Kgs 2 Kgs 1 Chr 2 Chr Ezra Neh…" at bounding box center [119, 188] width 191 height 136
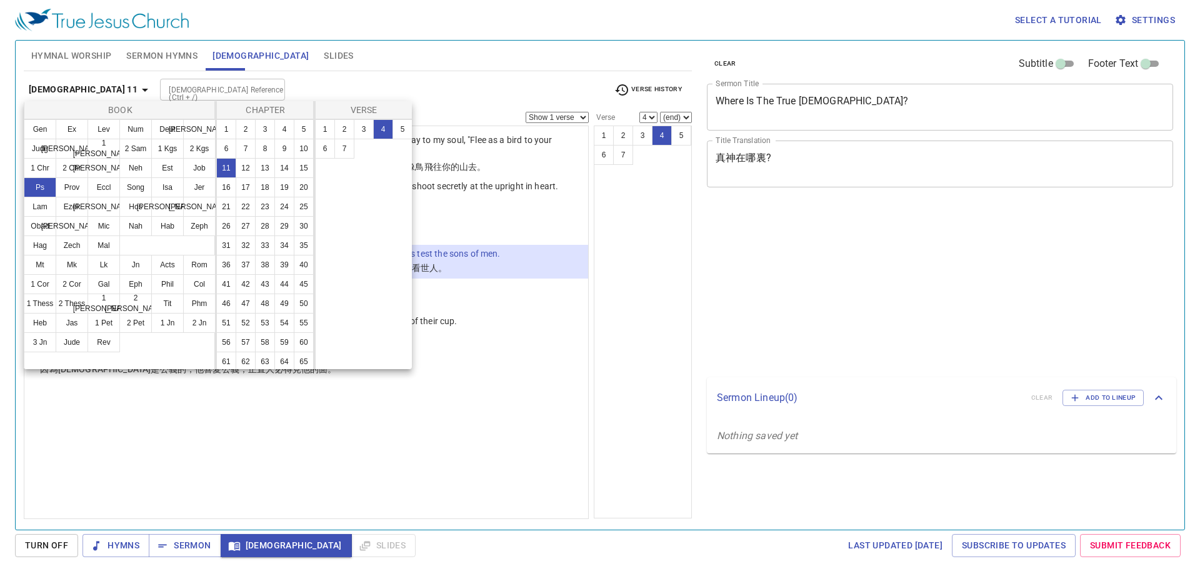
select select "4"
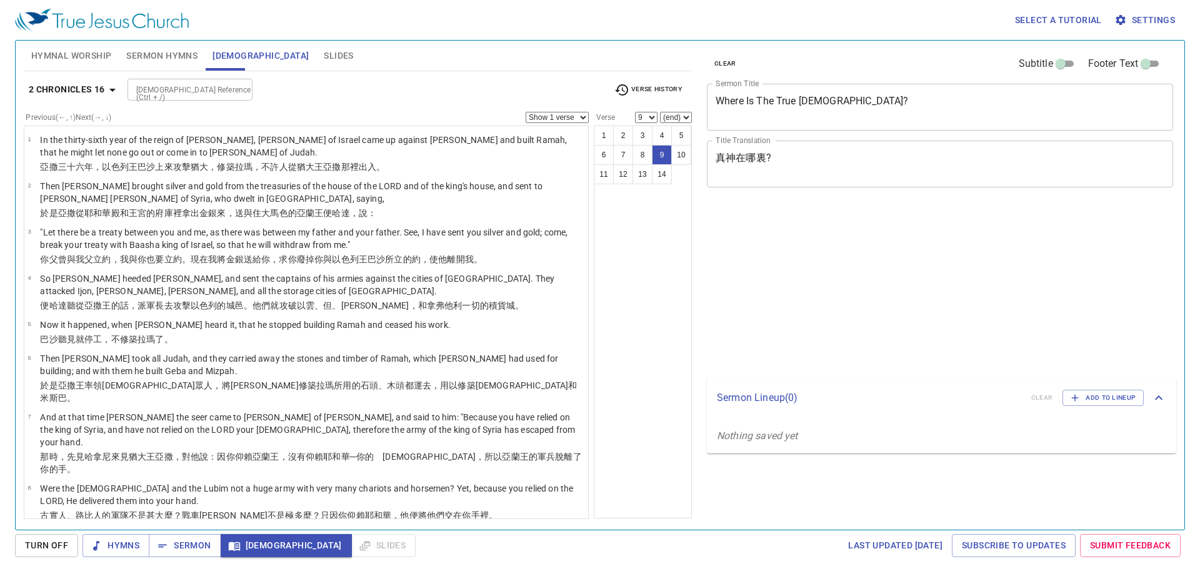
select select "9"
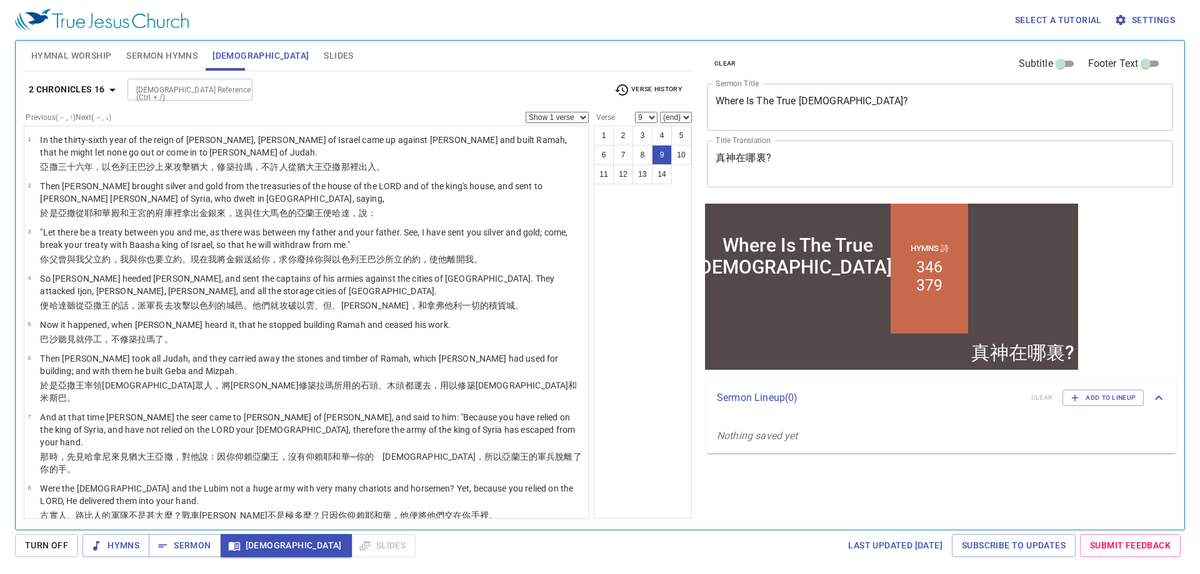
scroll to position [189, 0]
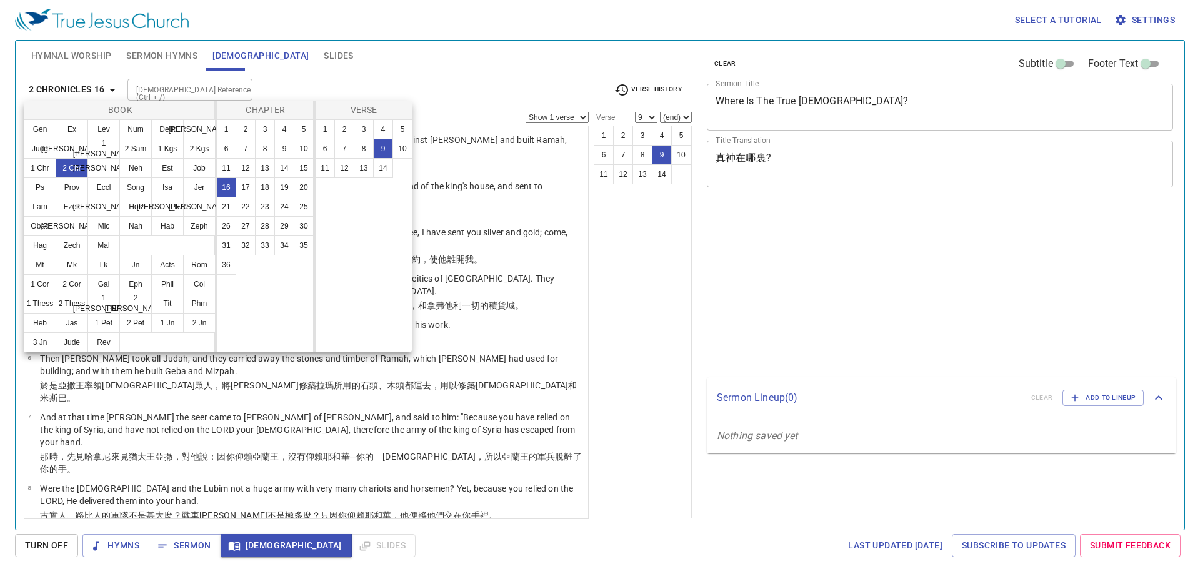
select select "9"
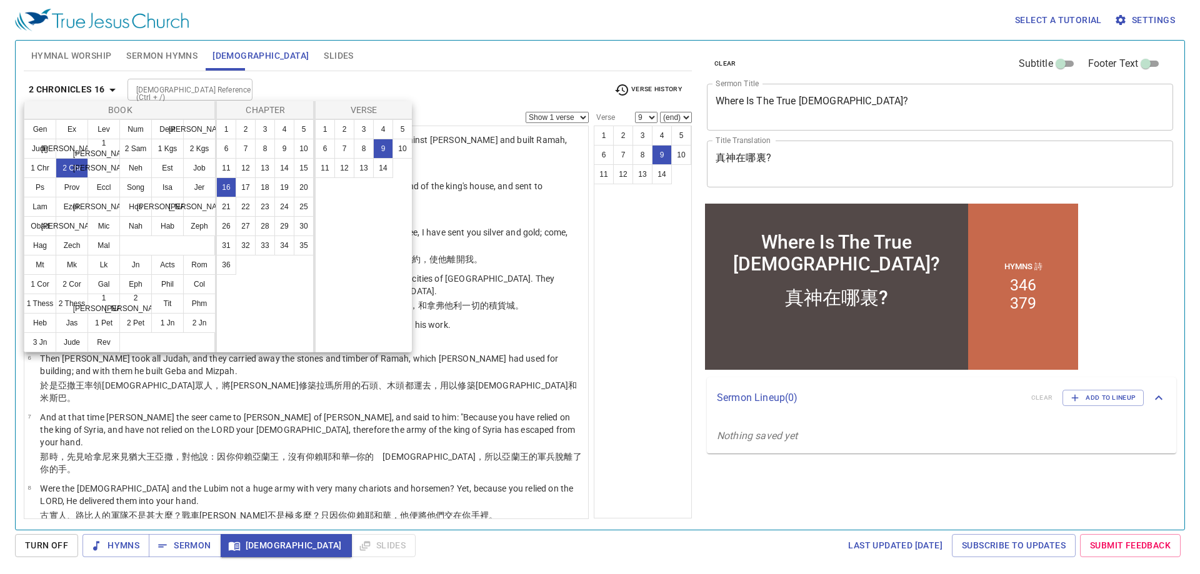
scroll to position [189, 0]
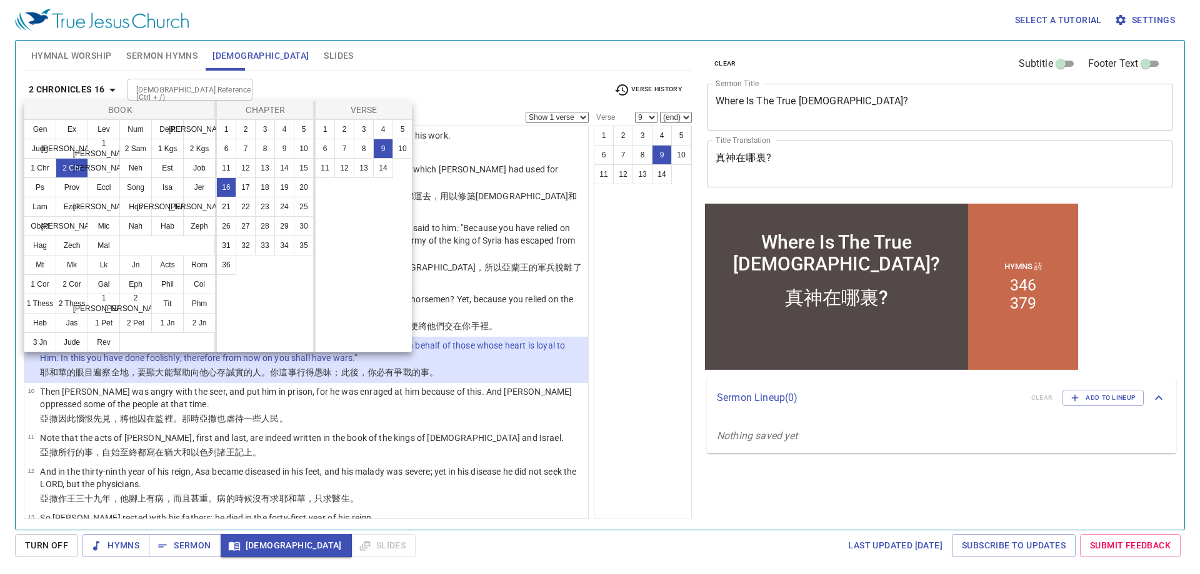
click at [364, 227] on div "1 2 3 4 5 6 7 8 9 10 11 12 13 14" at bounding box center [364, 235] width 98 height 233
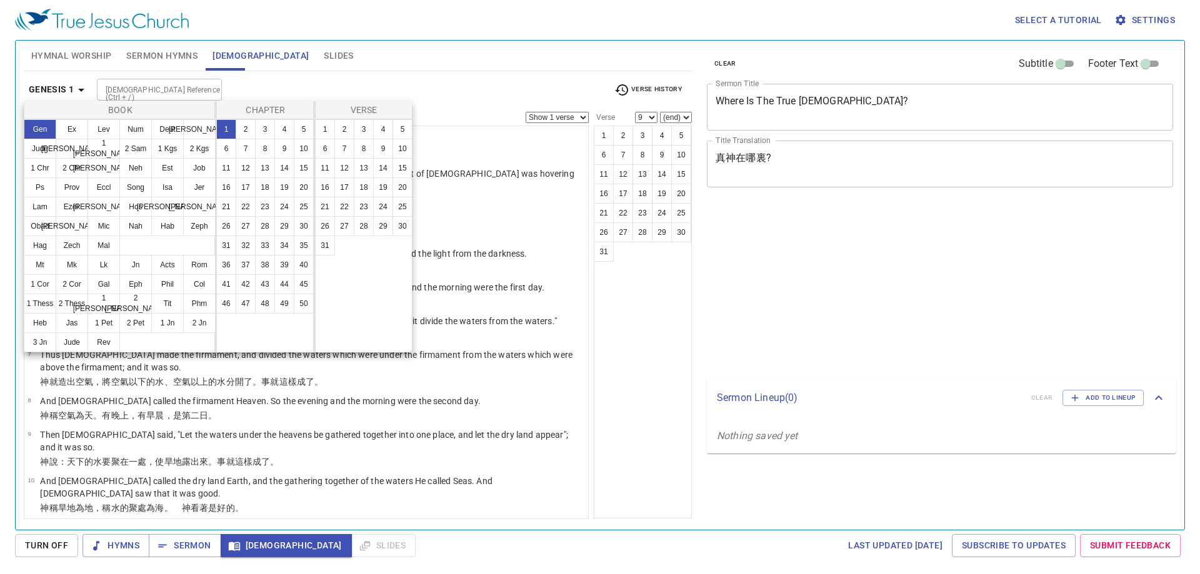
select select "9"
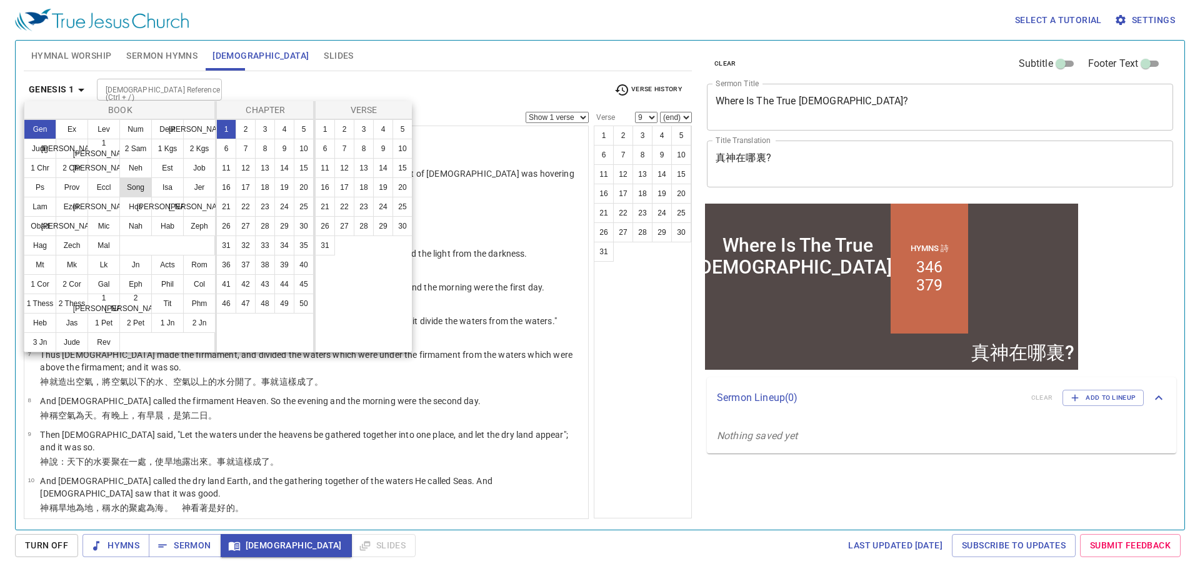
click at [164, 241] on ul "Gen Ex Lev Num Deut Josh Judg Ruth 1 Sam 2 Sam 1 Kgs 2 Kgs 1 Chr 2 Chr Ezra Neh…" at bounding box center [119, 188] width 191 height 136
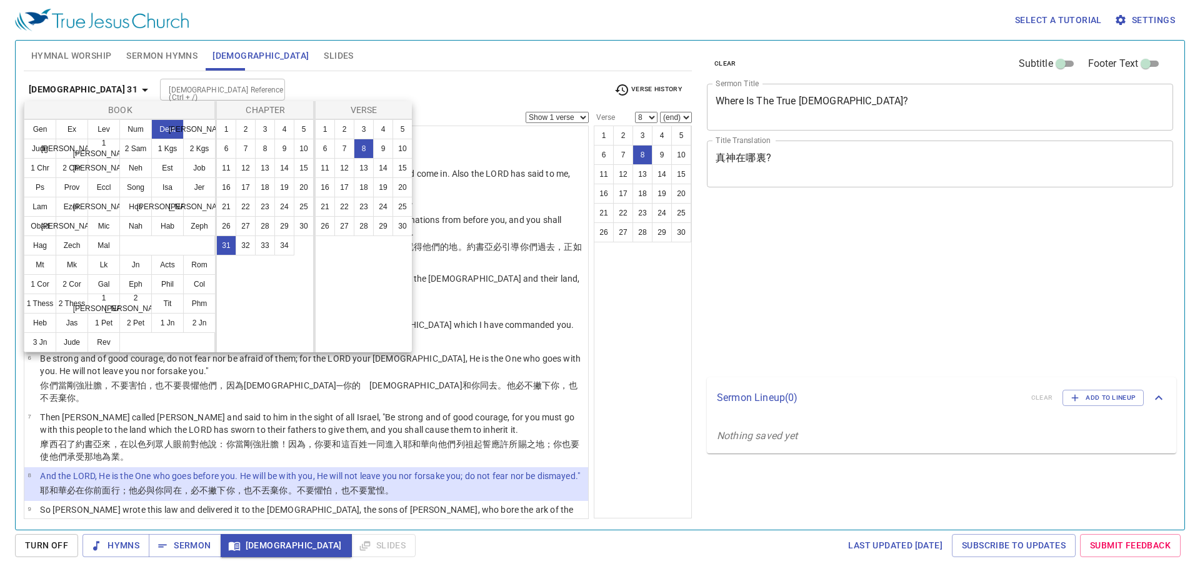
select select "8"
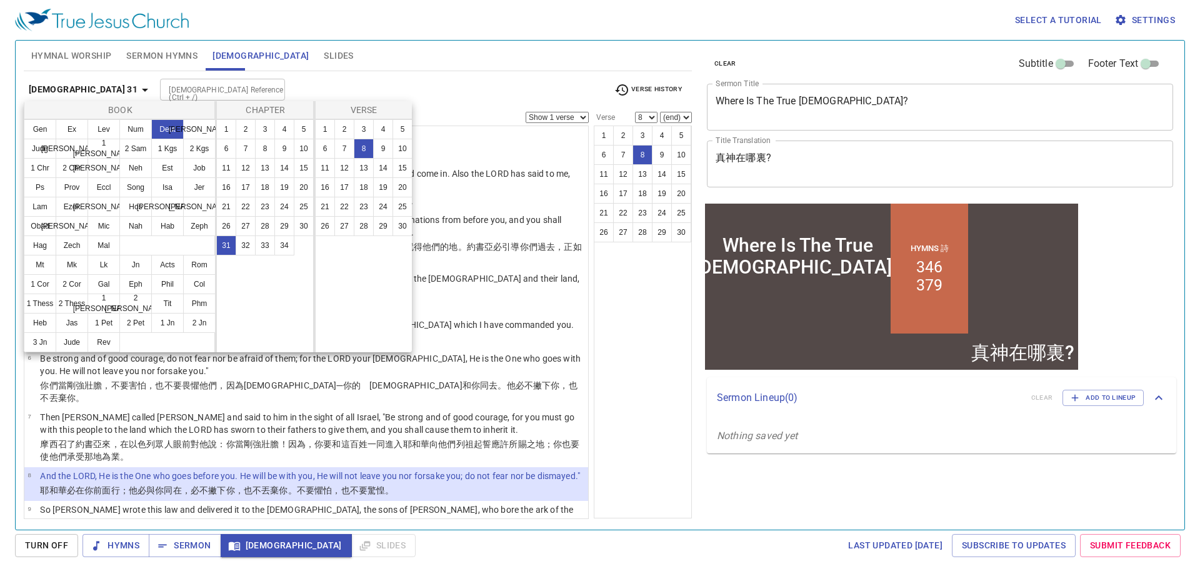
scroll to position [125, 0]
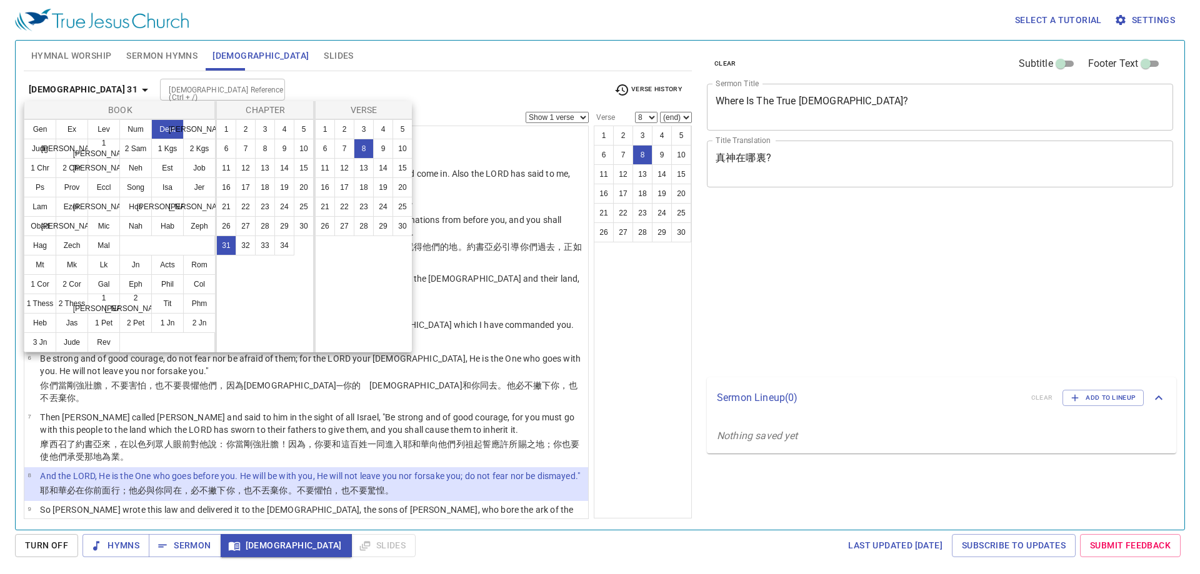
select select "8"
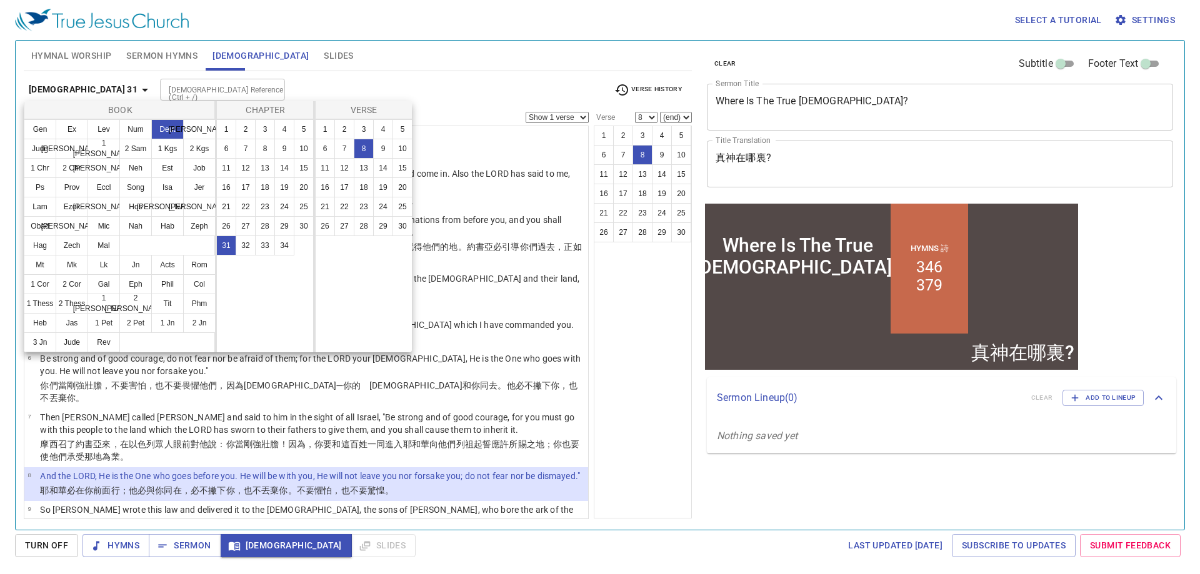
scroll to position [125, 0]
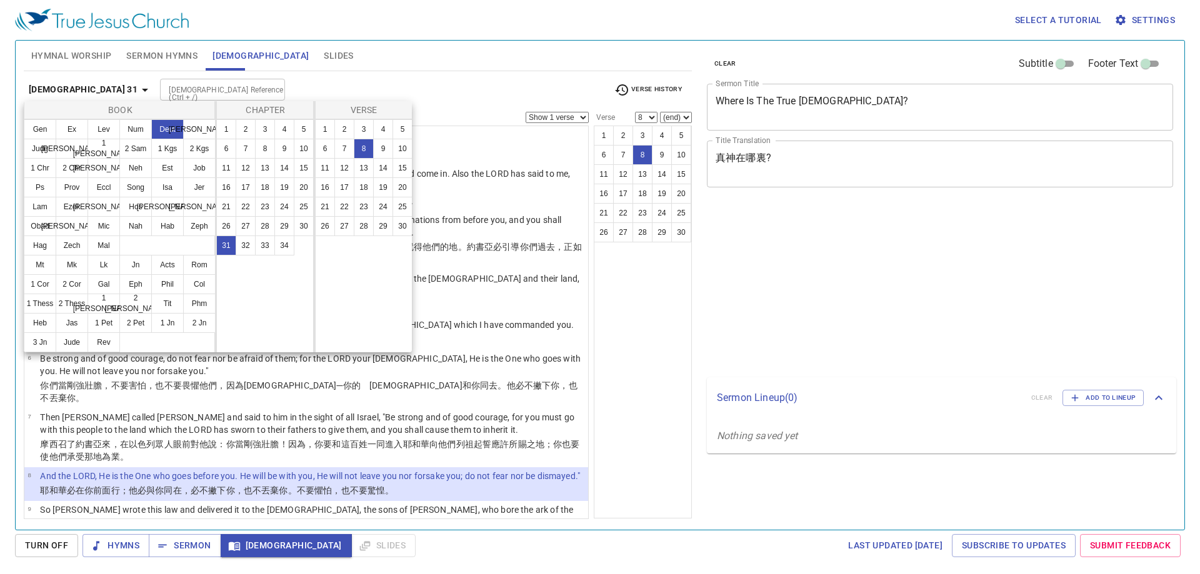
select select "8"
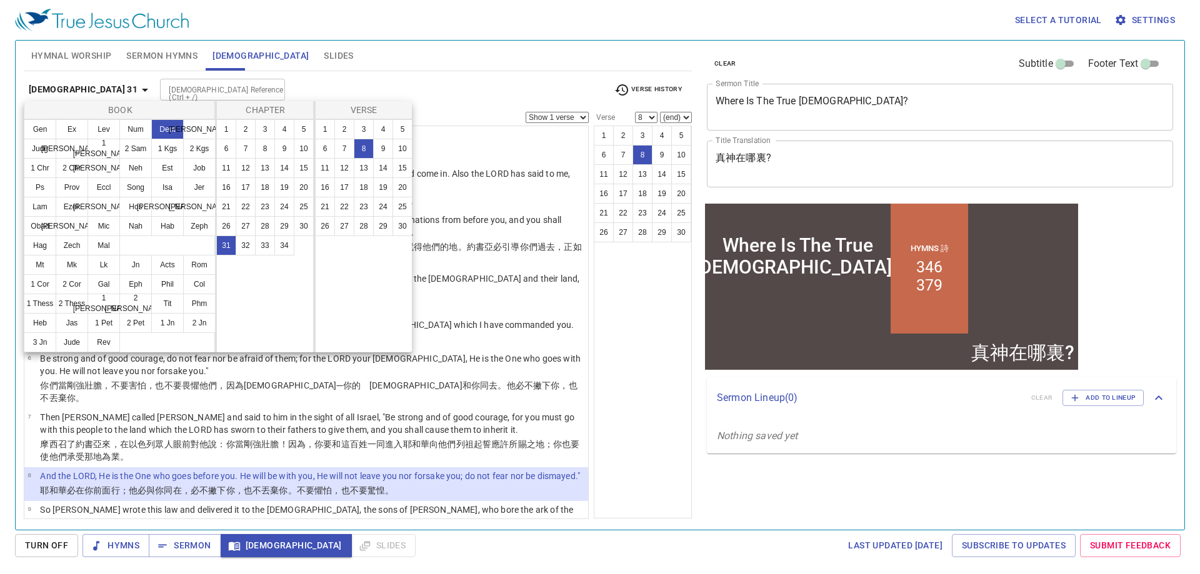
scroll to position [125, 0]
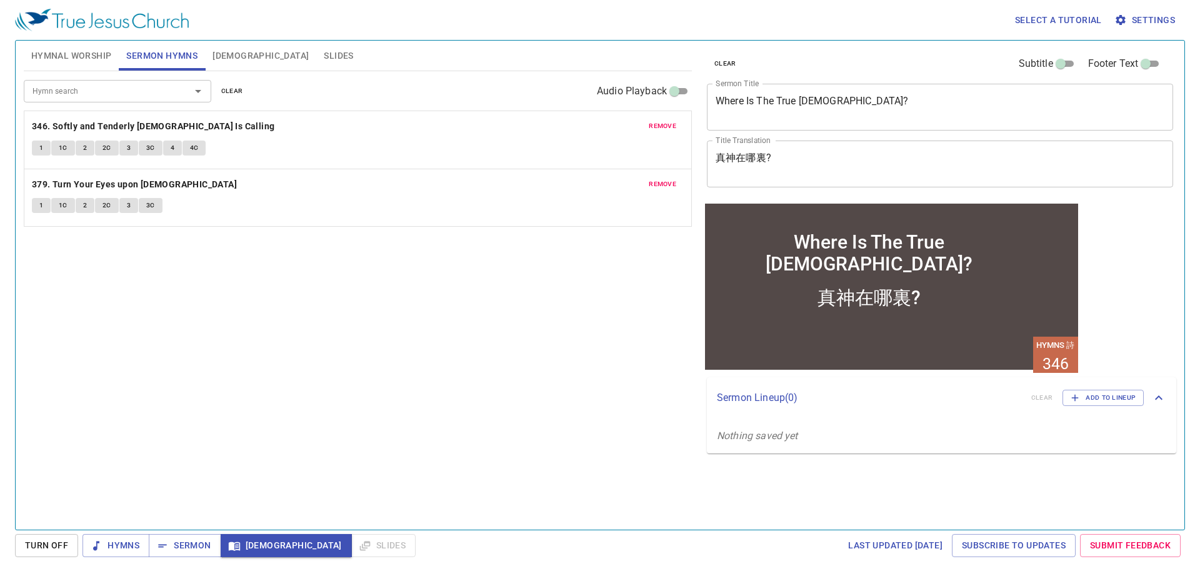
click at [120, 129] on b "346. Softly and Tenderly Jesus Is Calling" at bounding box center [153, 127] width 243 height 16
click at [139, 122] on b "346. Softly and Tenderly Jesus Is Calling" at bounding box center [153, 127] width 243 height 16
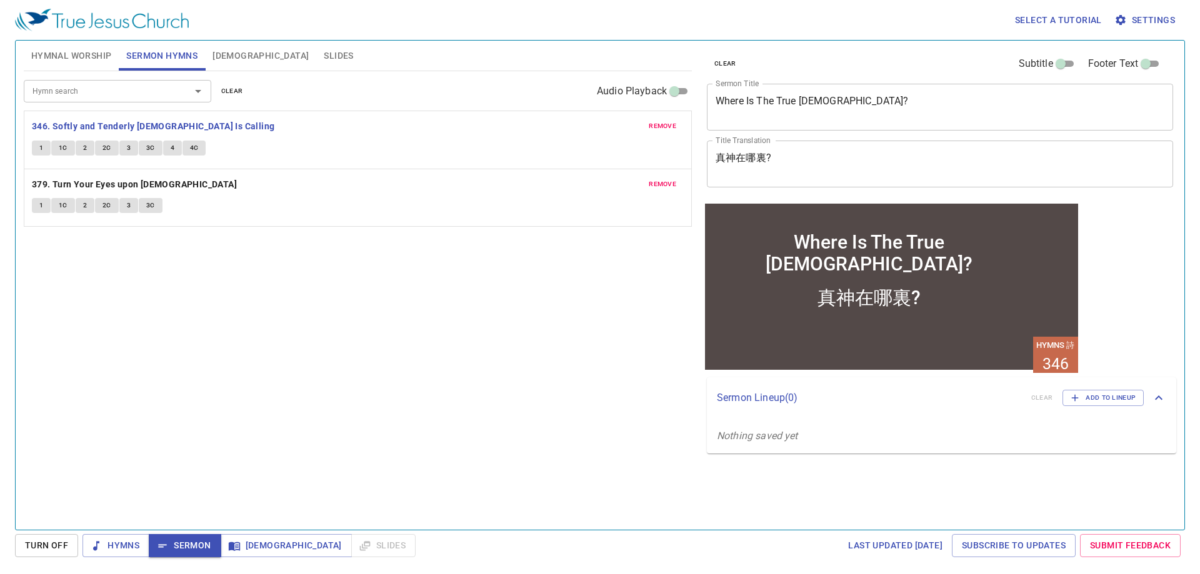
click at [333, 315] on div "Hymn search Hymn search clear Audio Playback remove 346. Softly and Tenderly Je…" at bounding box center [358, 295] width 668 height 448
click at [164, 356] on div "Hymn search Hymn search clear Audio Playback remove 346. Softly and Tenderly Je…" at bounding box center [358, 295] width 668 height 448
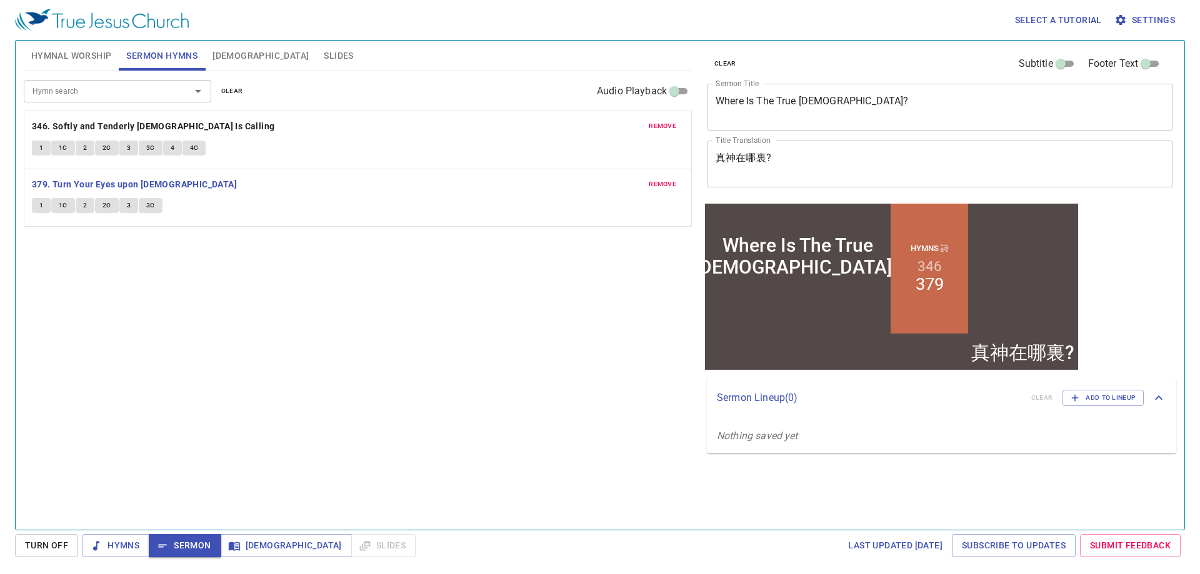
click at [277, 295] on div "Hymn search Hymn search clear Audio Playback remove 346. Softly and Tenderly Je…" at bounding box center [358, 295] width 668 height 448
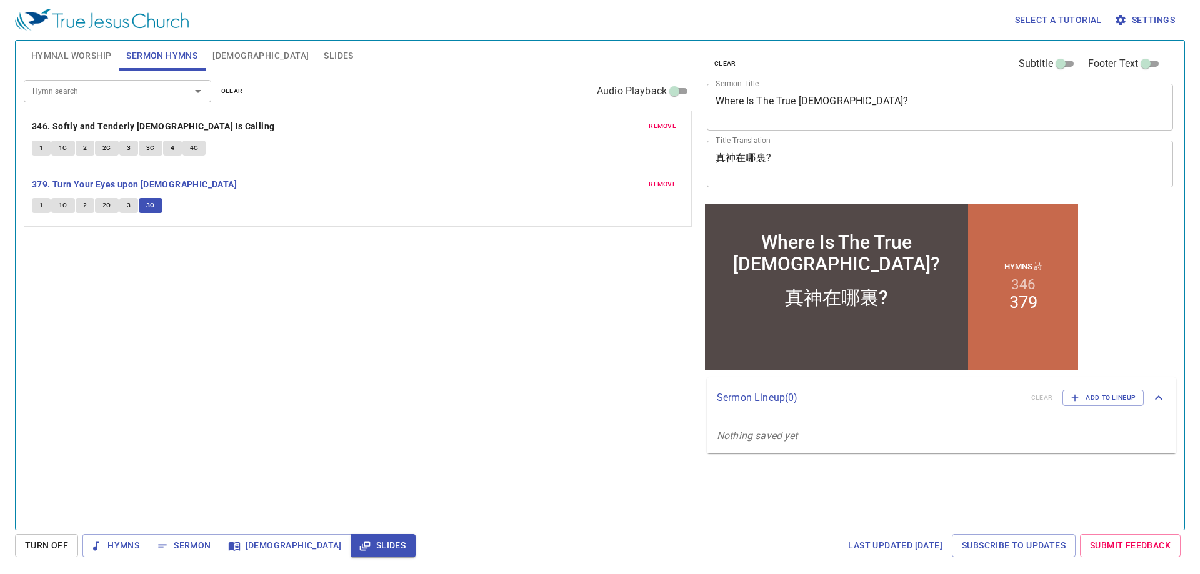
click at [254, 321] on div "Hymn search Hymn search clear Audio Playback remove 346. Softly and Tenderly Je…" at bounding box center [358, 295] width 668 height 448
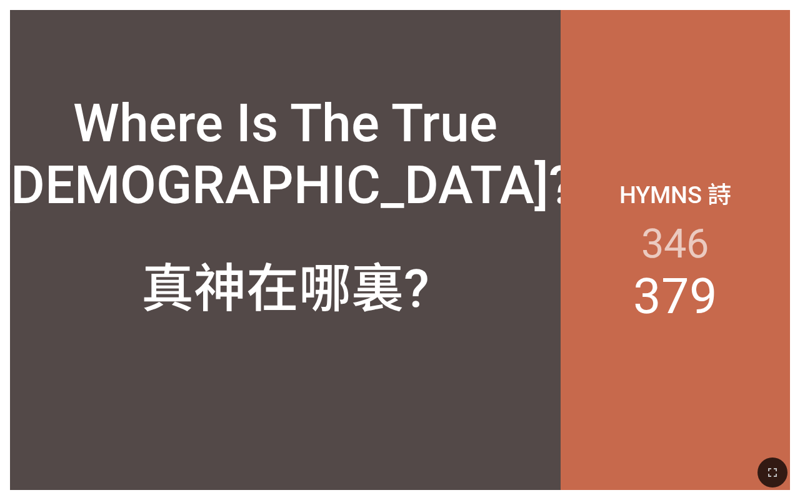
click at [530, 224] on div "Where Is The True [DEMOGRAPHIC_DATA]?" at bounding box center [285, 130] width 551 height 192
